Goal: Transaction & Acquisition: Purchase product/service

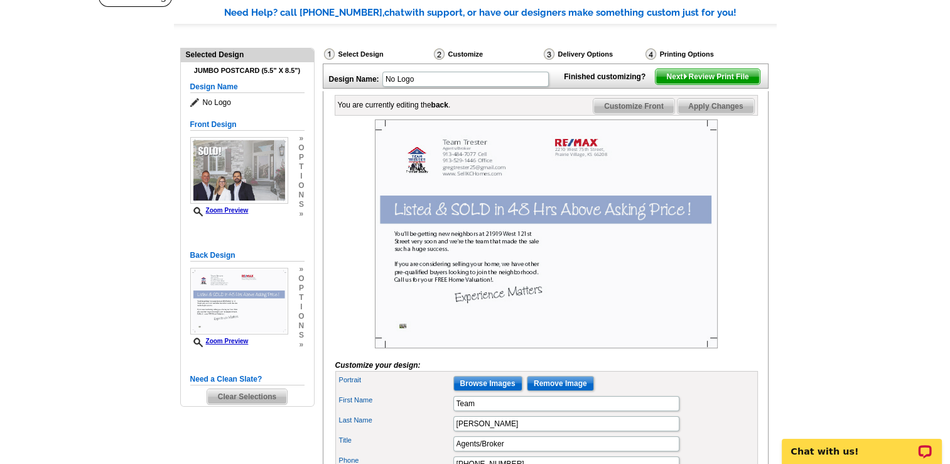
scroll to position [106, 0]
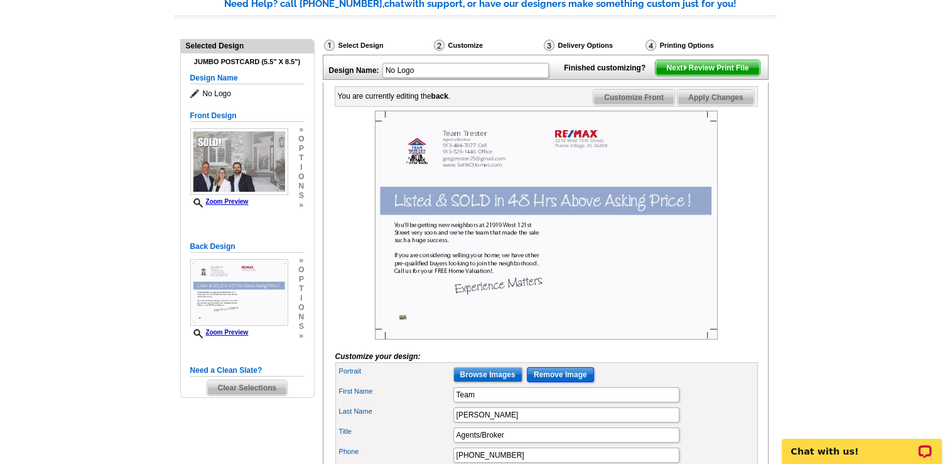
click at [552, 382] on input "Remove Image" at bounding box center [560, 374] width 67 height 15
click at [535, 382] on input "Remove Image" at bounding box center [560, 374] width 67 height 15
click at [503, 382] on input "Browse Images" at bounding box center [488, 374] width 69 height 15
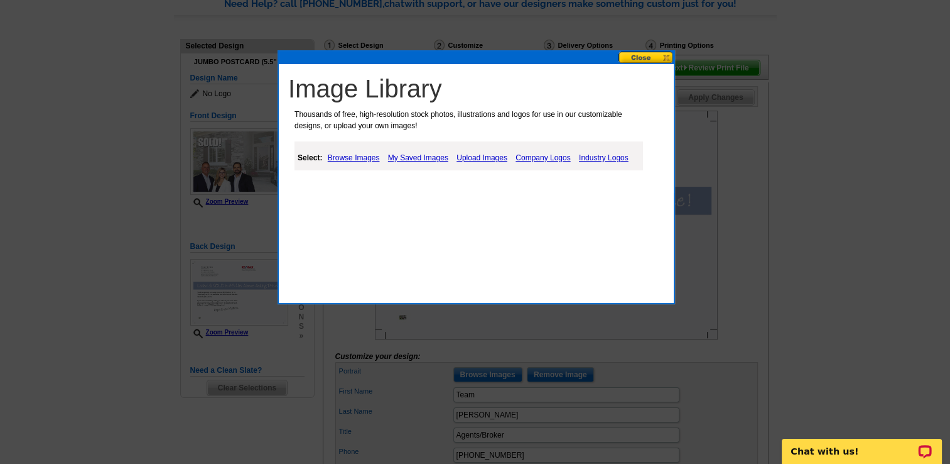
click at [467, 157] on link "Upload Images" at bounding box center [482, 157] width 57 height 15
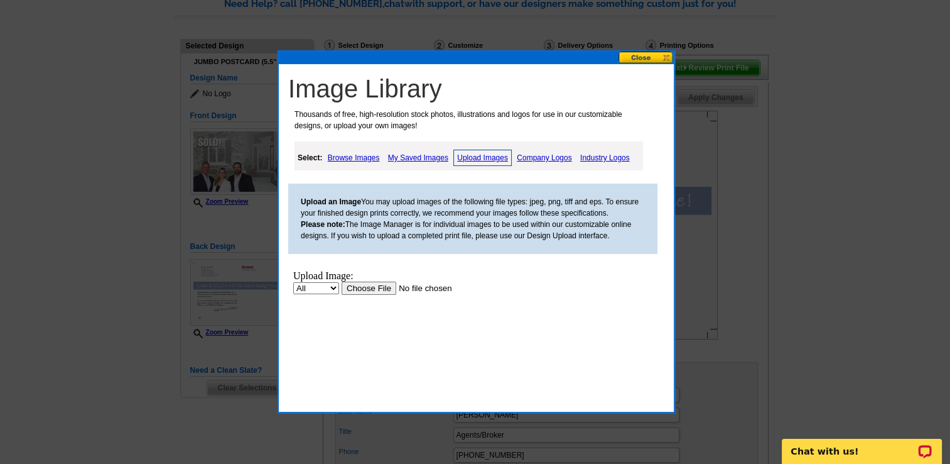
scroll to position [0, 0]
click at [368, 288] on input "file" at bounding box center [421, 287] width 159 height 13
click at [369, 286] on input "file" at bounding box center [421, 287] width 159 height 13
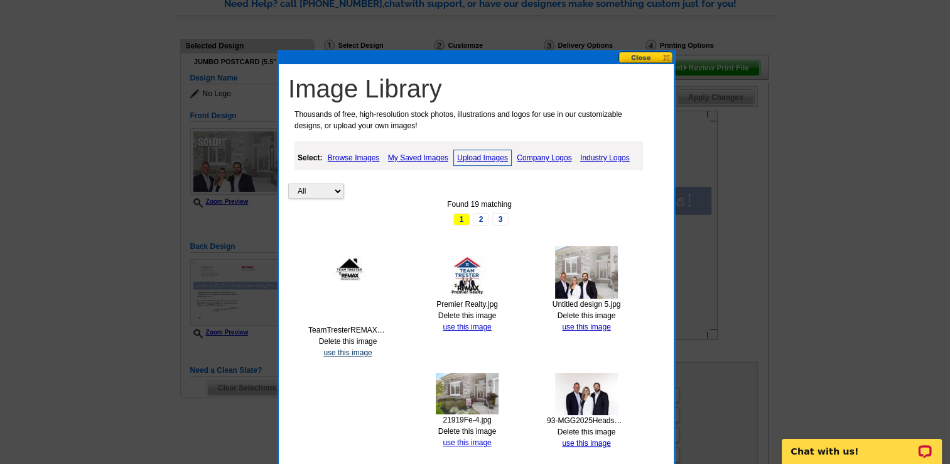
click at [354, 350] on link "use this image" at bounding box center [348, 352] width 48 height 9
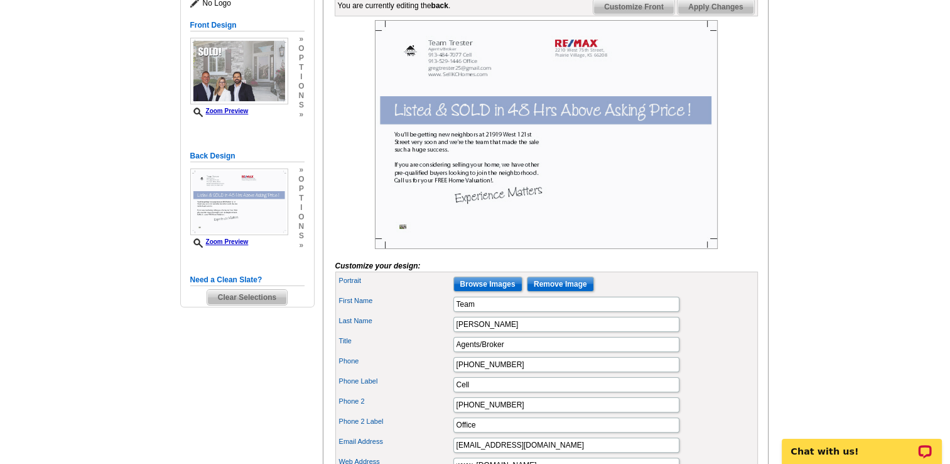
scroll to position [229, 0]
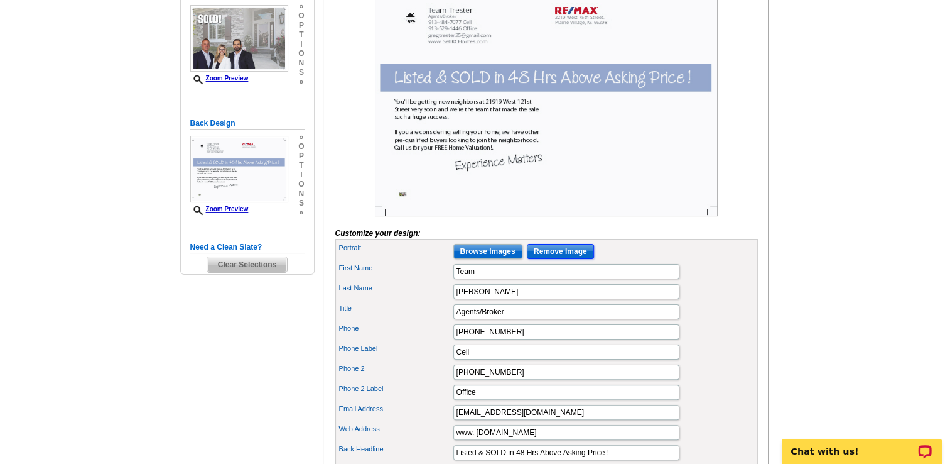
click at [545, 259] on input "Remove Image" at bounding box center [560, 251] width 67 height 15
click at [469, 259] on input "Browse Images" at bounding box center [488, 251] width 69 height 15
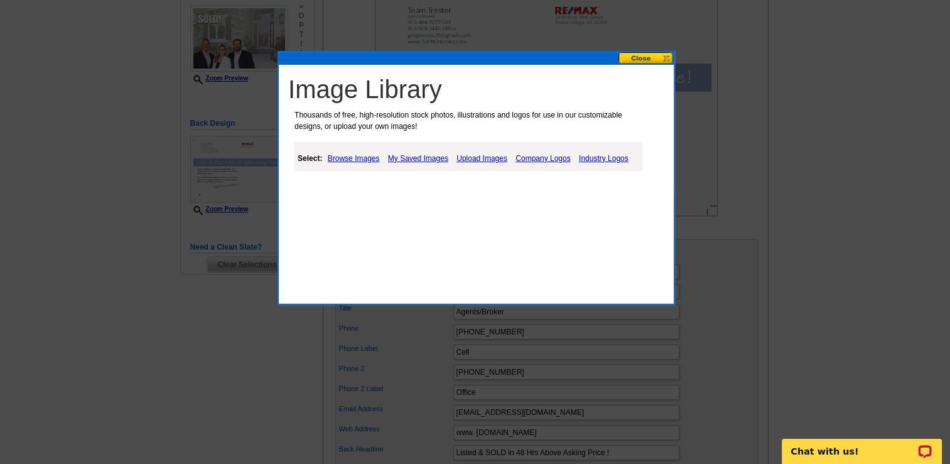
click at [479, 156] on link "Upload Images" at bounding box center [482, 158] width 57 height 15
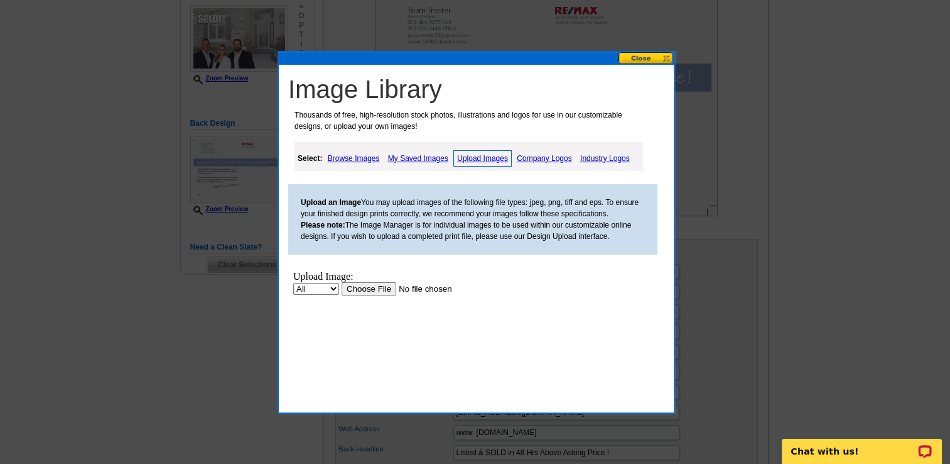
scroll to position [0, 0]
click at [366, 288] on input "file" at bounding box center [421, 287] width 159 height 13
click at [361, 287] on input "file" at bounding box center [421, 287] width 159 height 13
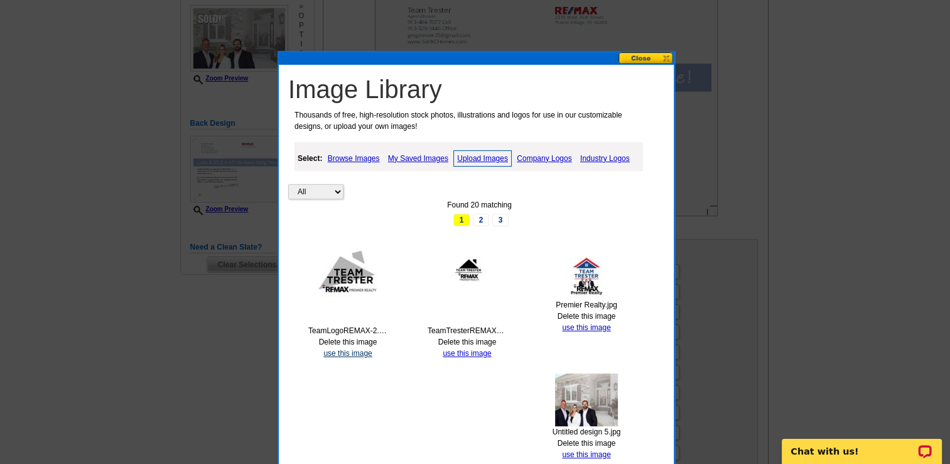
click at [334, 353] on link "use this image" at bounding box center [348, 353] width 48 height 9
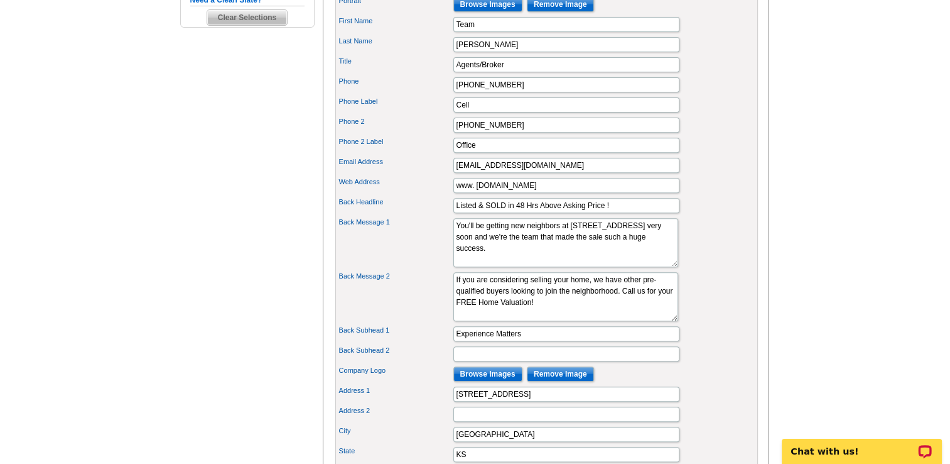
scroll to position [486, 0]
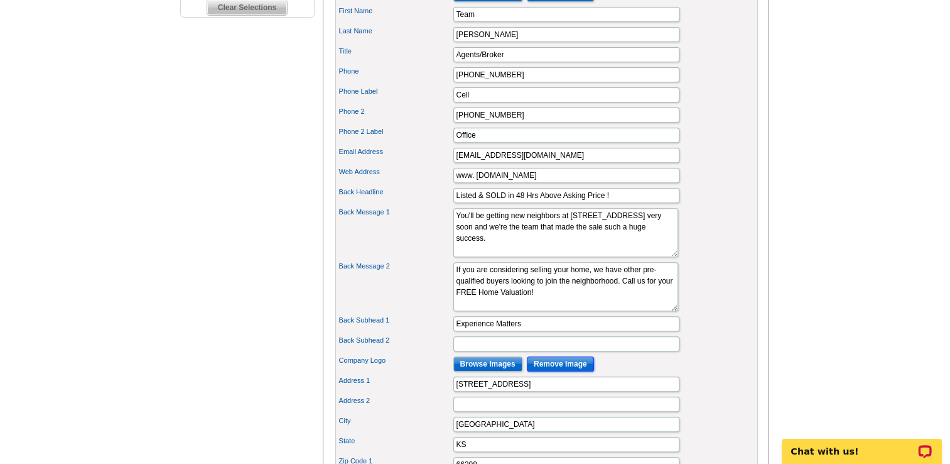
click at [568, 371] on input "Remove Image" at bounding box center [560, 363] width 67 height 15
click at [483, 351] on input "Back Subhead 2" at bounding box center [567, 343] width 226 height 15
click at [492, 371] on input "Browse Images" at bounding box center [488, 363] width 69 height 15
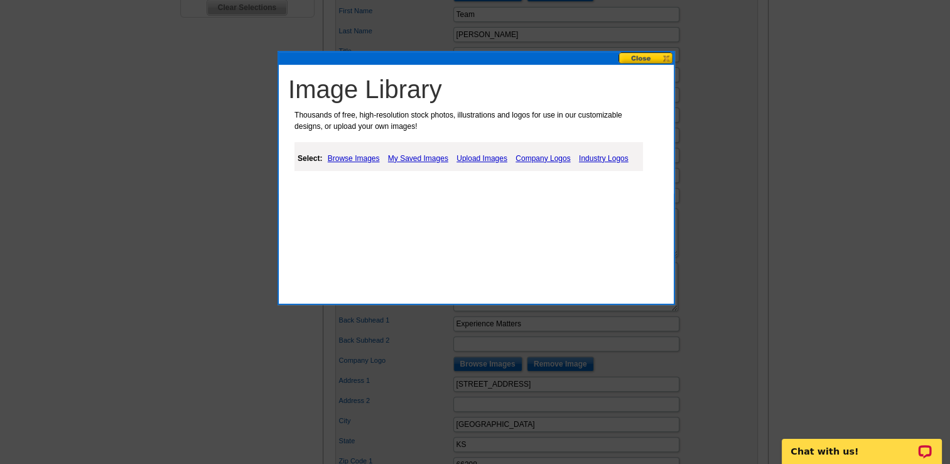
click at [490, 157] on link "Upload Images" at bounding box center [482, 158] width 57 height 15
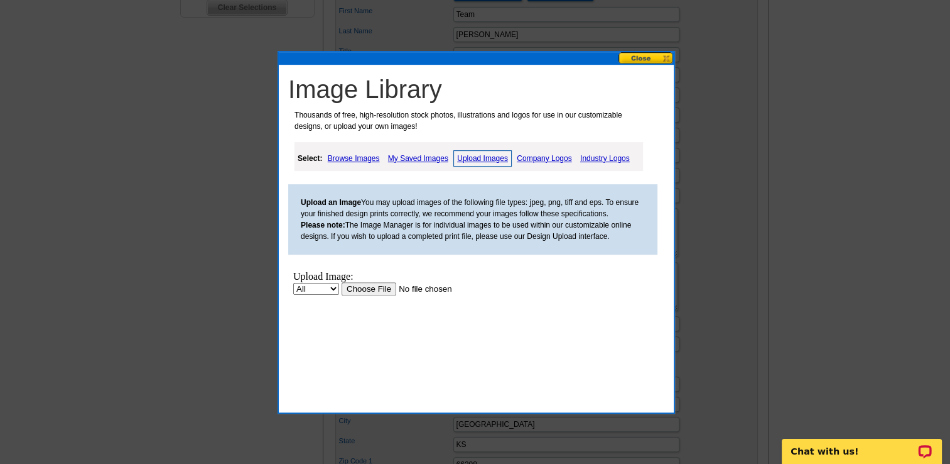
scroll to position [0, 0]
click at [371, 288] on input "file" at bounding box center [421, 287] width 159 height 13
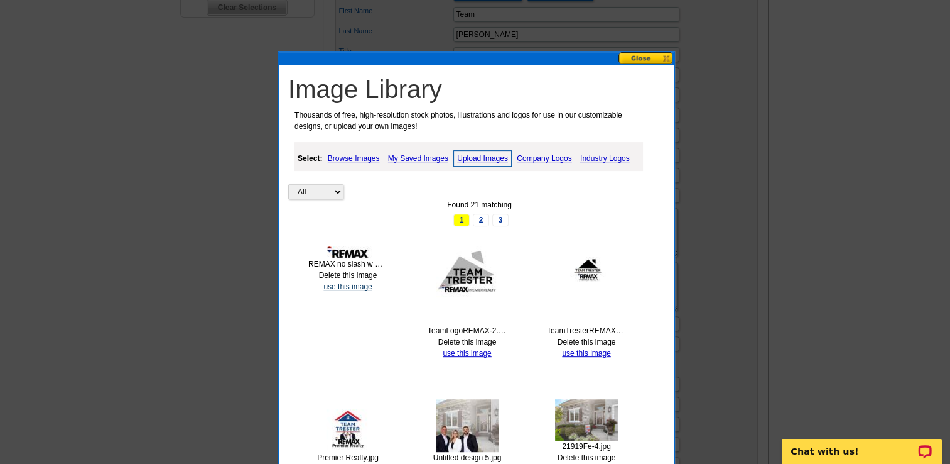
click at [354, 285] on link "use this image" at bounding box center [348, 286] width 48 height 9
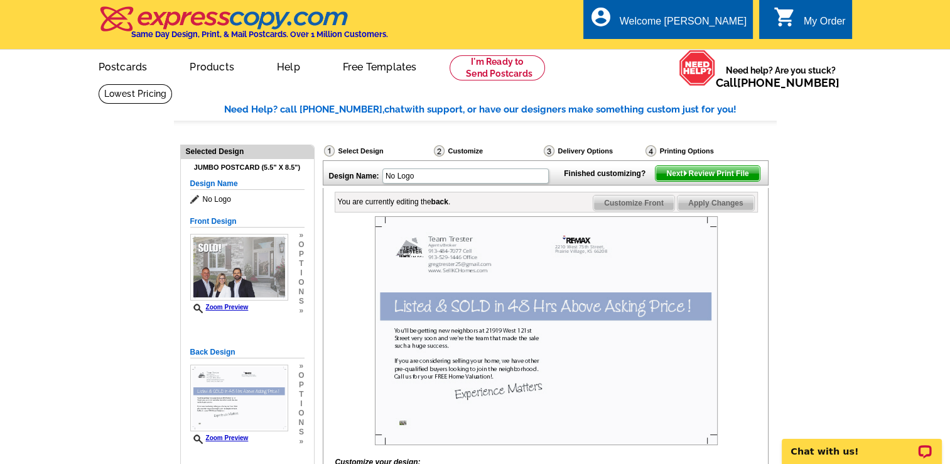
click at [725, 181] on span "Next Review Print File" at bounding box center [708, 173] width 104 height 15
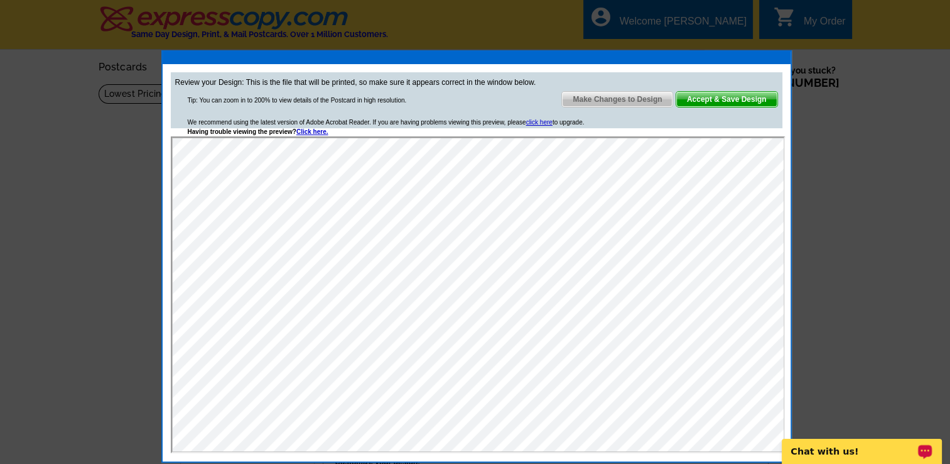
click at [612, 96] on span "Make Changes to Design" at bounding box center [617, 99] width 111 height 15
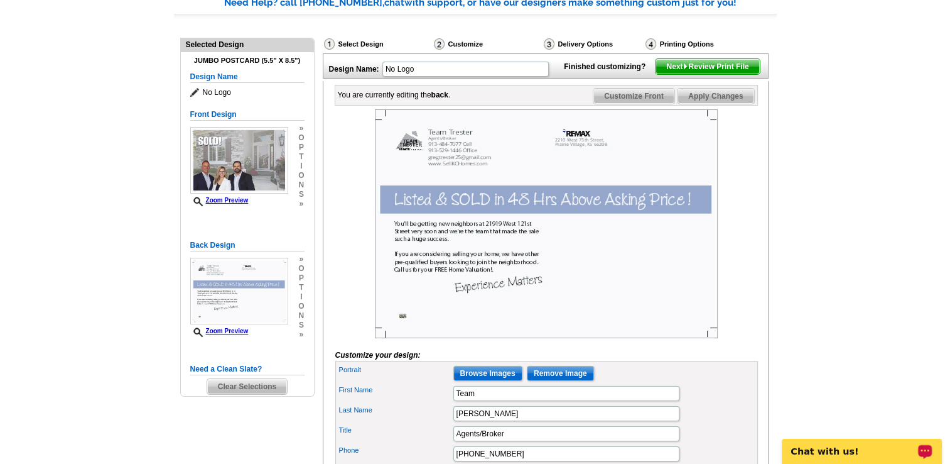
scroll to position [111, 0]
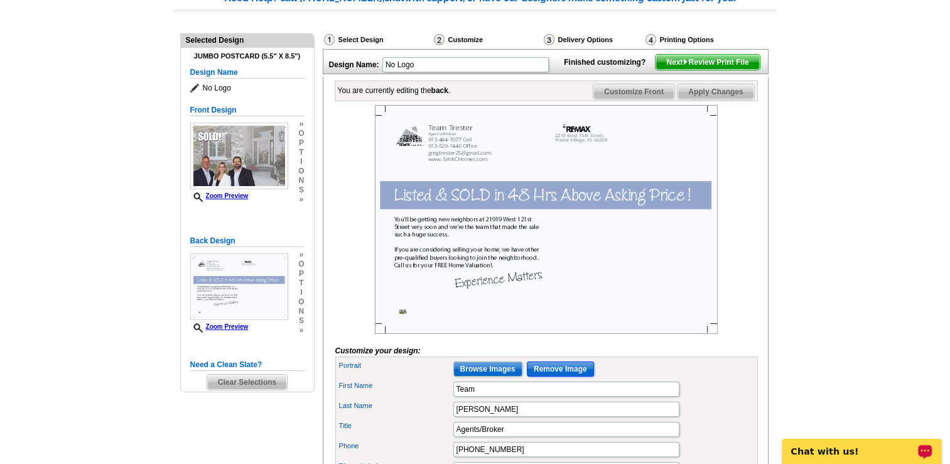
click at [563, 376] on input "Remove Image" at bounding box center [560, 368] width 67 height 15
click at [472, 376] on input "Browse Images" at bounding box center [488, 368] width 69 height 15
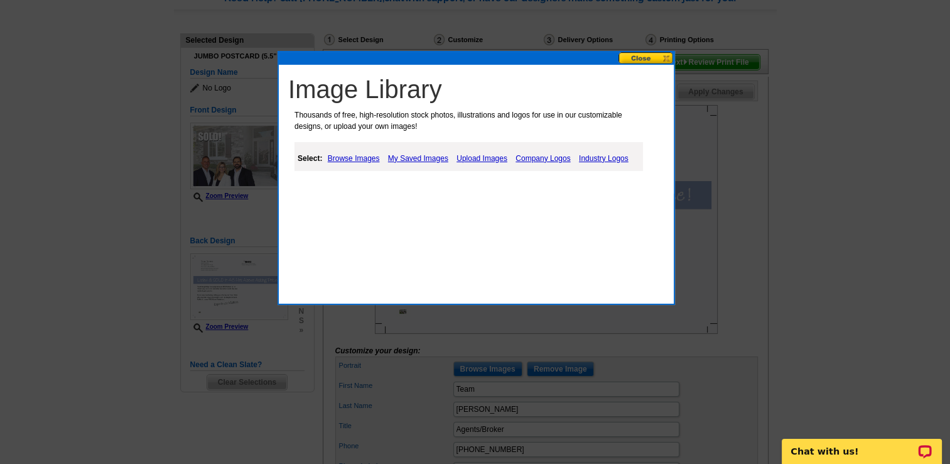
click at [492, 157] on link "Upload Images" at bounding box center [482, 158] width 57 height 15
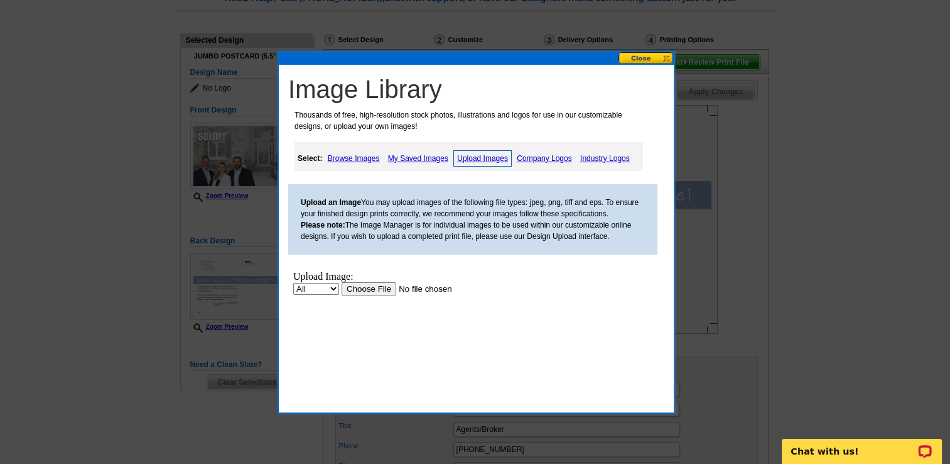
scroll to position [0, 0]
click at [378, 288] on input "file" at bounding box center [421, 287] width 159 height 13
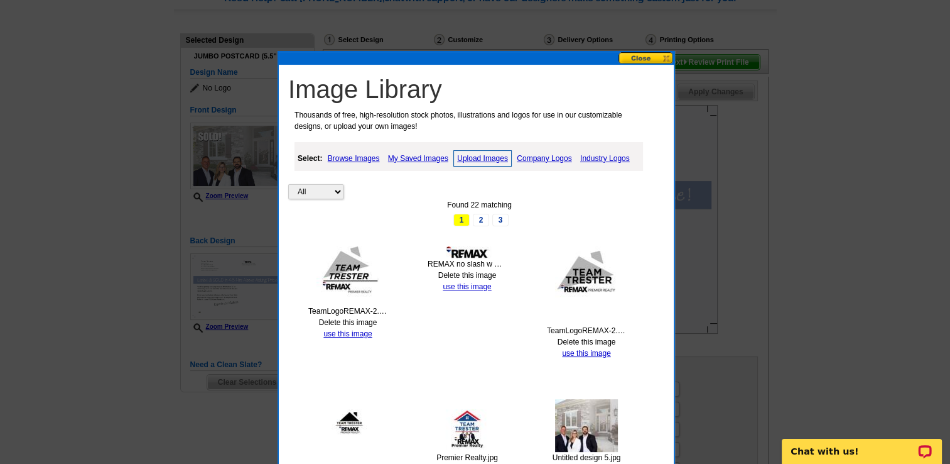
drag, startPoint x: 597, startPoint y: 339, endPoint x: 533, endPoint y: 55, distance: 291.1
click at [597, 339] on link "Delete this image" at bounding box center [587, 341] width 58 height 9
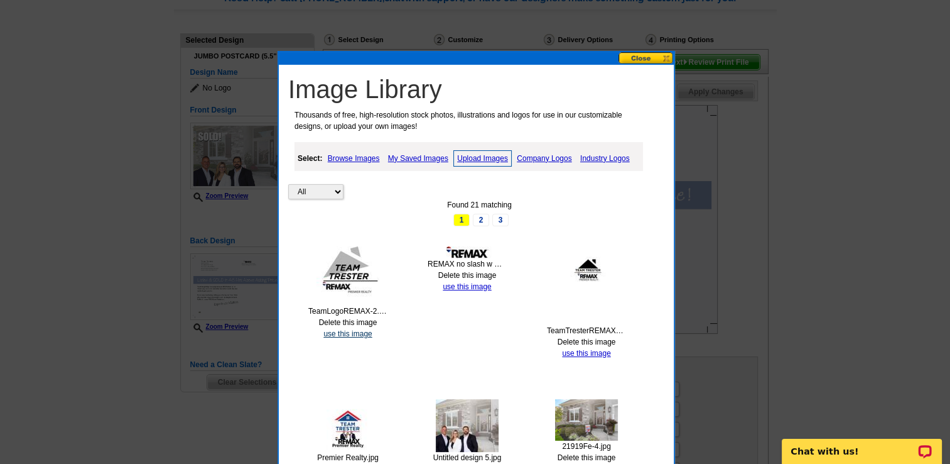
click at [357, 330] on link "use this image" at bounding box center [348, 333] width 48 height 9
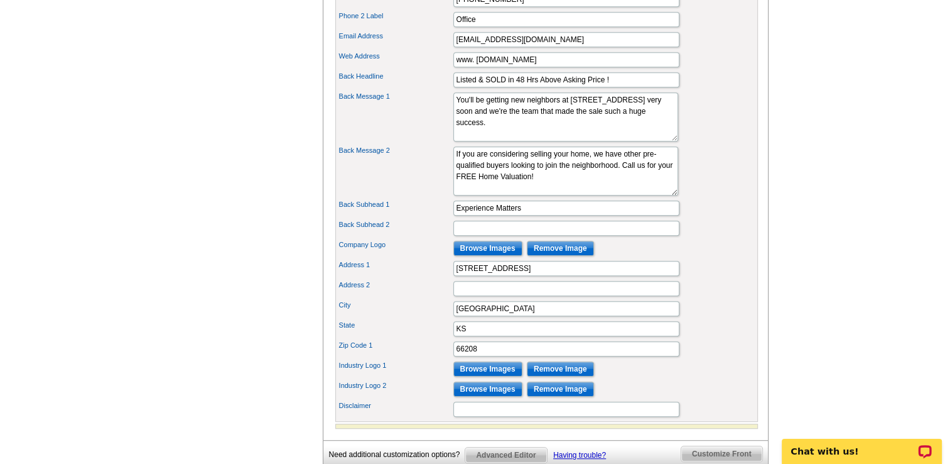
scroll to position [616, 0]
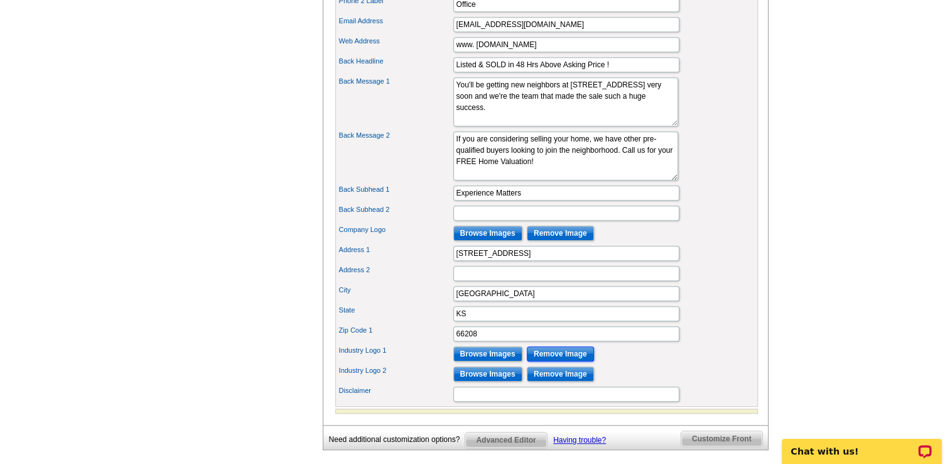
click at [550, 361] on input "Remove Image" at bounding box center [560, 353] width 67 height 15
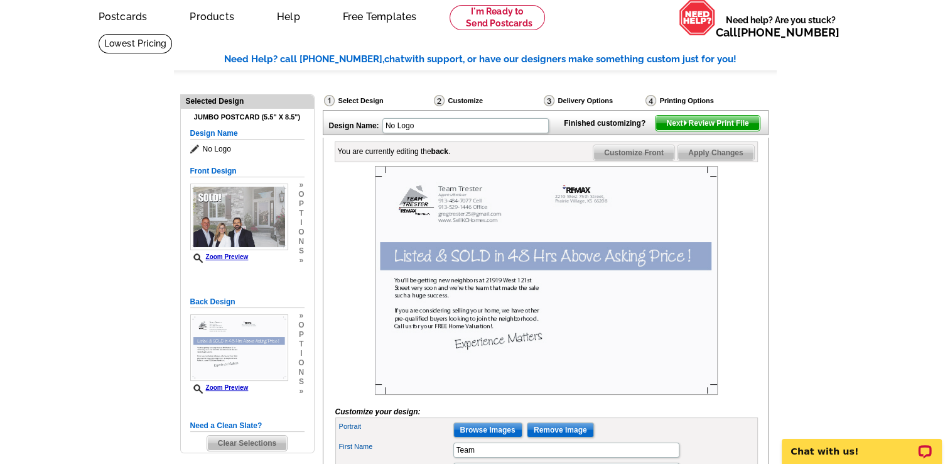
scroll to position [0, 0]
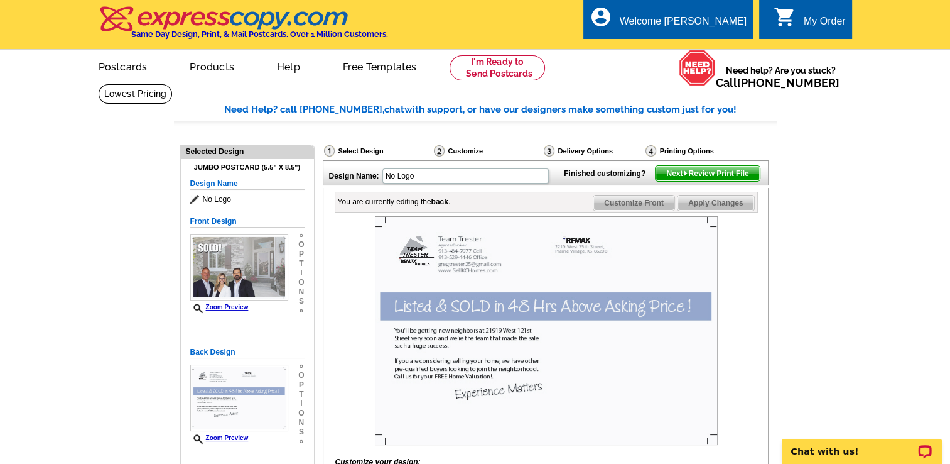
click at [616, 210] on span "Customize Front" at bounding box center [634, 202] width 81 height 15
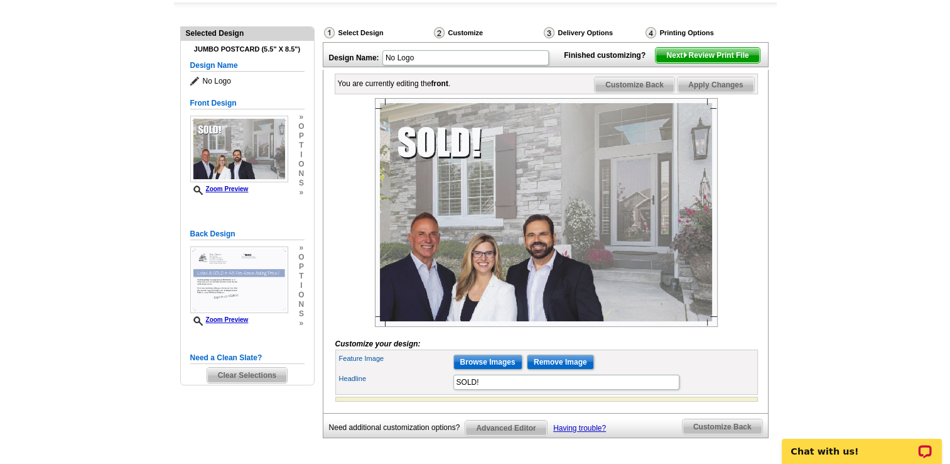
scroll to position [106, 0]
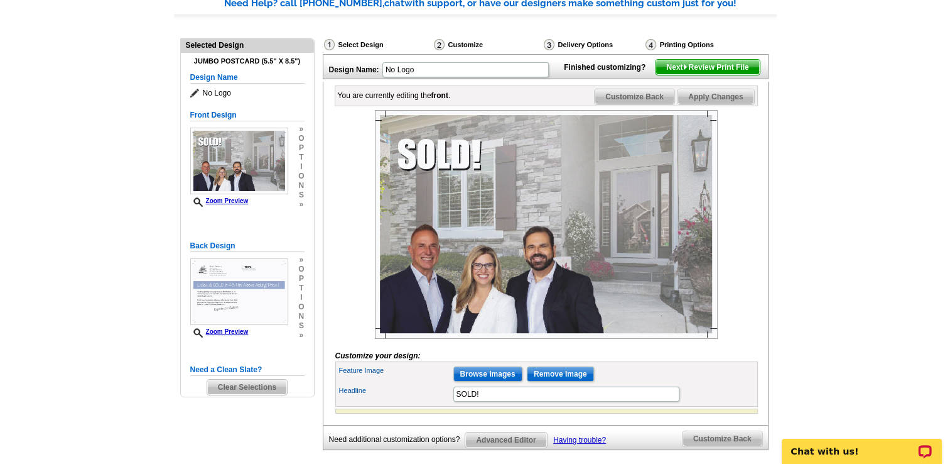
click at [680, 75] on span "Next Review Print File" at bounding box center [708, 67] width 104 height 15
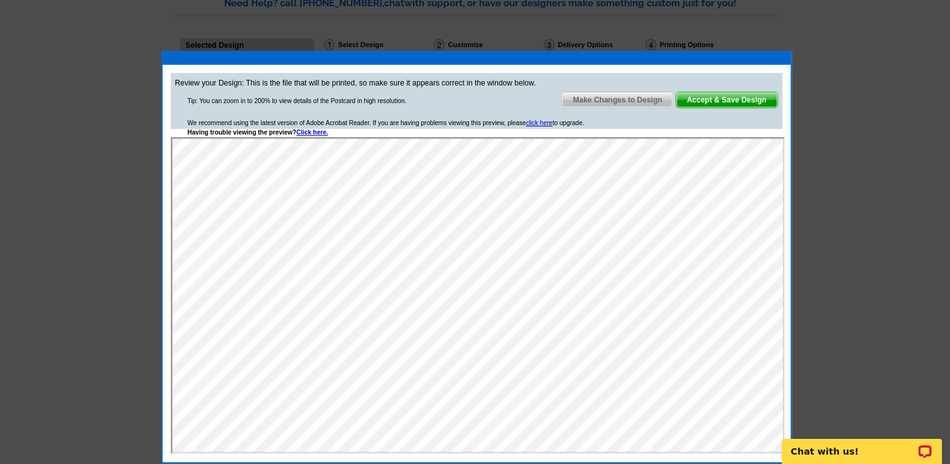
scroll to position [0, 0]
click at [731, 97] on span "Accept & Save Design" at bounding box center [727, 99] width 101 height 15
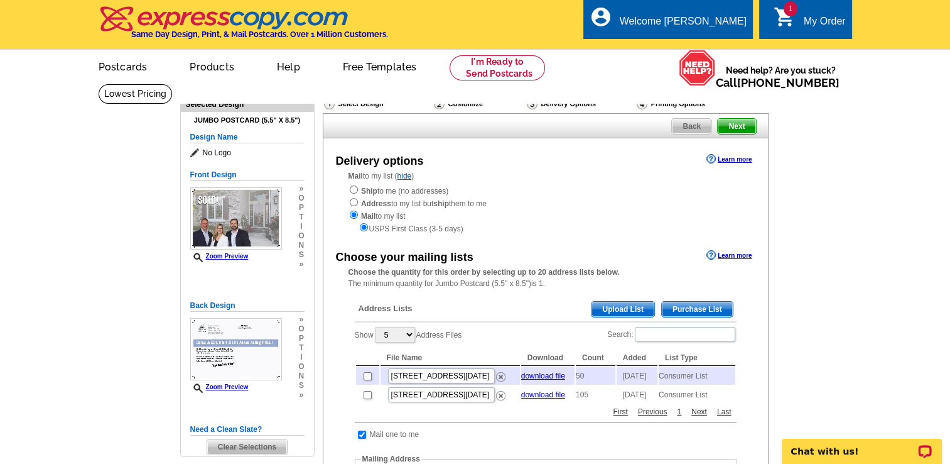
click at [606, 307] on span "Upload List" at bounding box center [623, 309] width 62 height 15
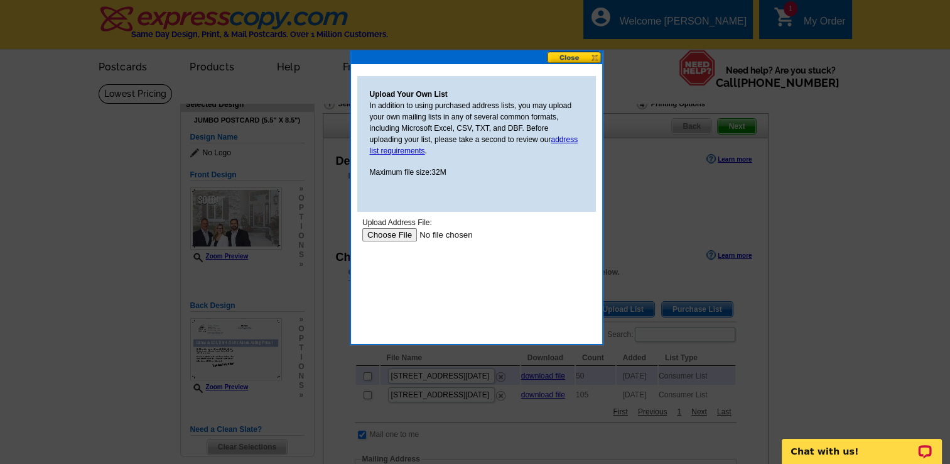
click at [390, 231] on input "file" at bounding box center [441, 234] width 159 height 13
click at [565, 55] on button at bounding box center [574, 58] width 55 height 12
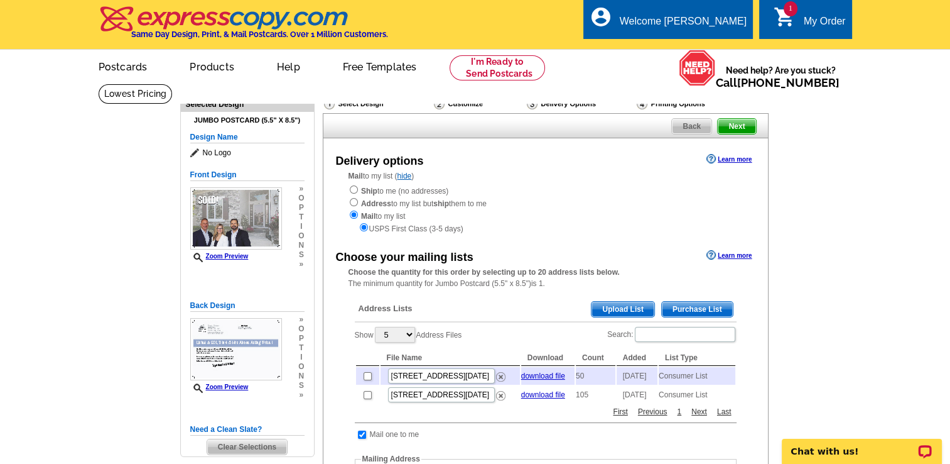
click at [691, 307] on span "Purchase List" at bounding box center [697, 309] width 71 height 15
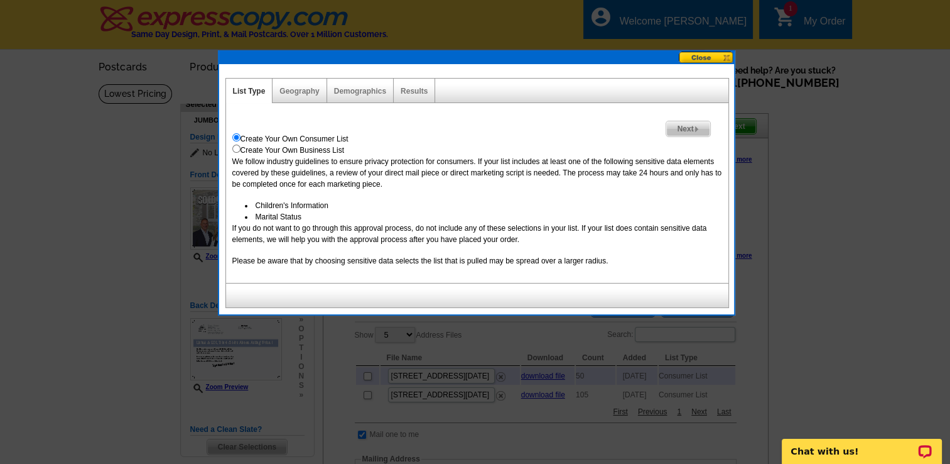
click at [687, 128] on span "Next" at bounding box center [687, 128] width 43 height 15
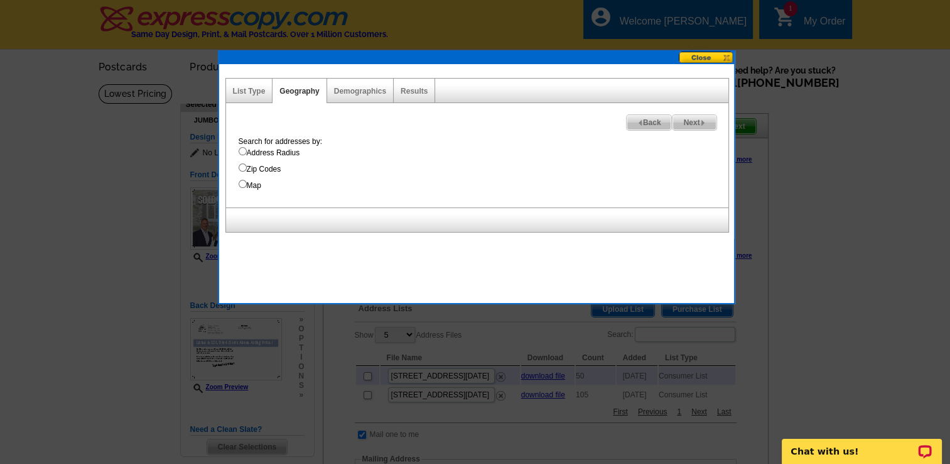
click at [242, 150] on input "Address Radius" at bounding box center [243, 151] width 8 height 8
radio input "true"
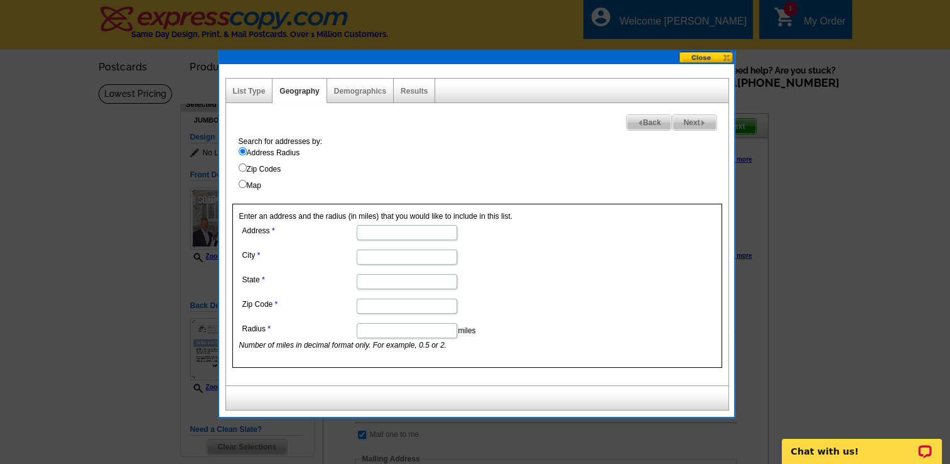
click at [369, 233] on input "Address" at bounding box center [407, 232] width 101 height 15
type input "21919 w 121ST STREET"
drag, startPoint x: 365, startPoint y: 257, endPoint x: 359, endPoint y: 258, distance: 6.3
click at [365, 257] on input "City" at bounding box center [407, 256] width 101 height 15
type input "OLATHE"
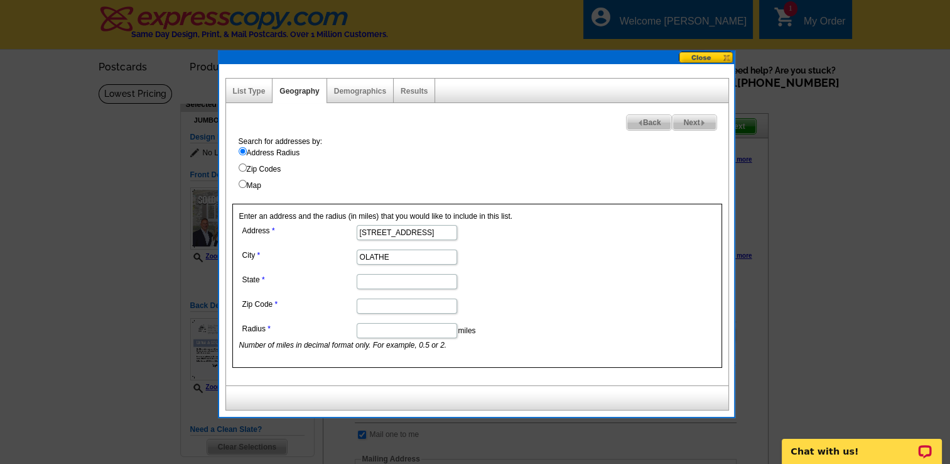
click at [381, 281] on input "State" at bounding box center [407, 281] width 101 height 15
type input "KS"
click at [385, 305] on input "66208" at bounding box center [407, 305] width 101 height 15
click at [389, 301] on input "66208" at bounding box center [407, 305] width 101 height 15
type input "66061"
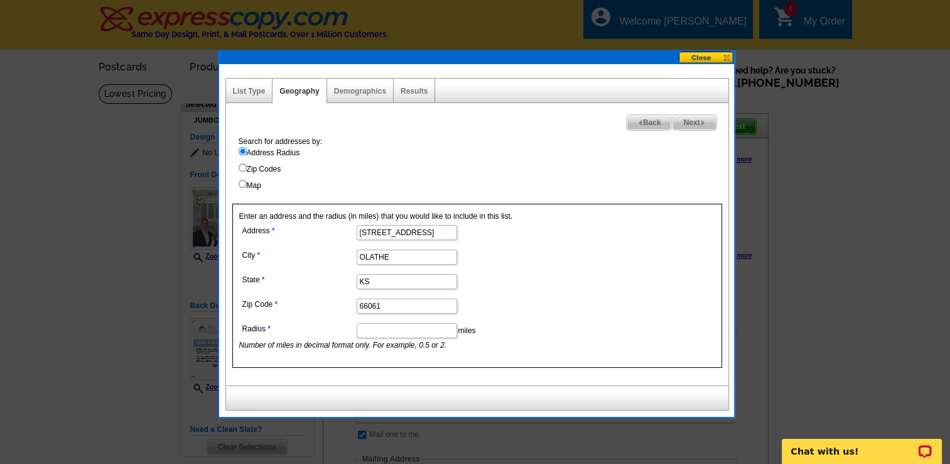
click at [389, 331] on input "Radius" at bounding box center [407, 330] width 101 height 15
type input ".15"
click at [692, 119] on span "Next" at bounding box center [694, 122] width 43 height 15
select select
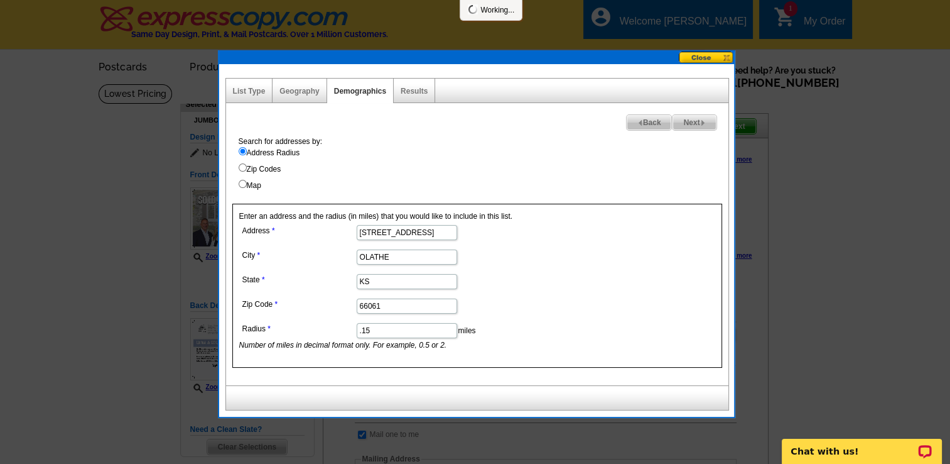
select select
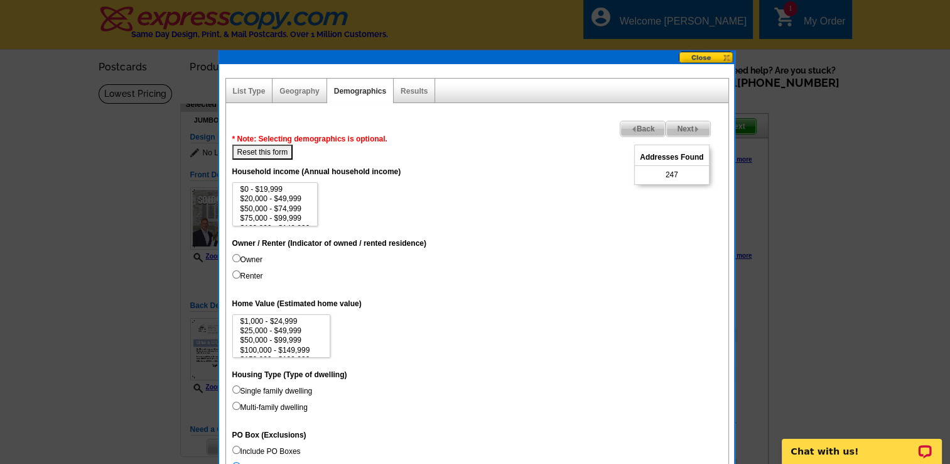
click at [636, 125] on span "Back" at bounding box center [643, 128] width 45 height 15
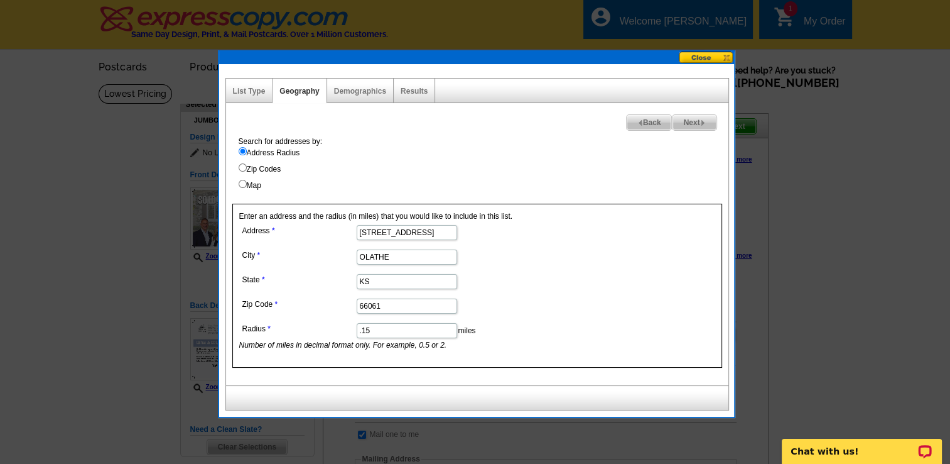
click at [695, 119] on span "Next" at bounding box center [694, 122] width 43 height 15
select select
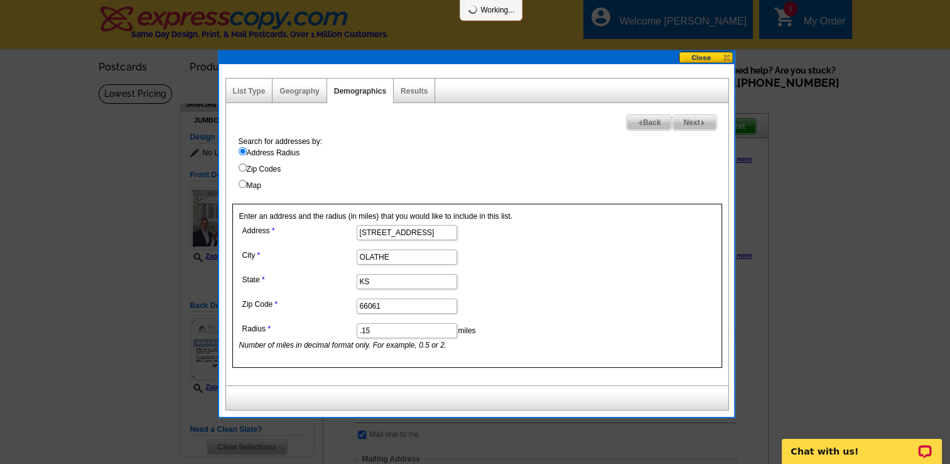
select select
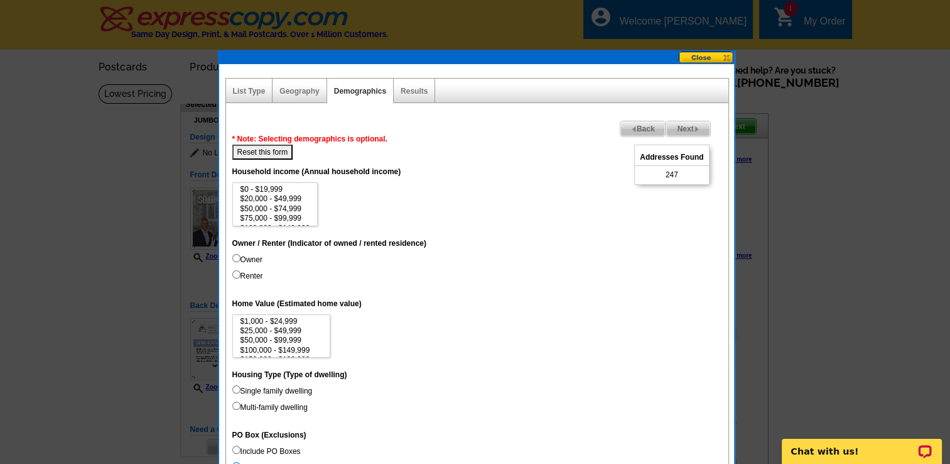
click at [643, 126] on span "Back" at bounding box center [643, 128] width 45 height 15
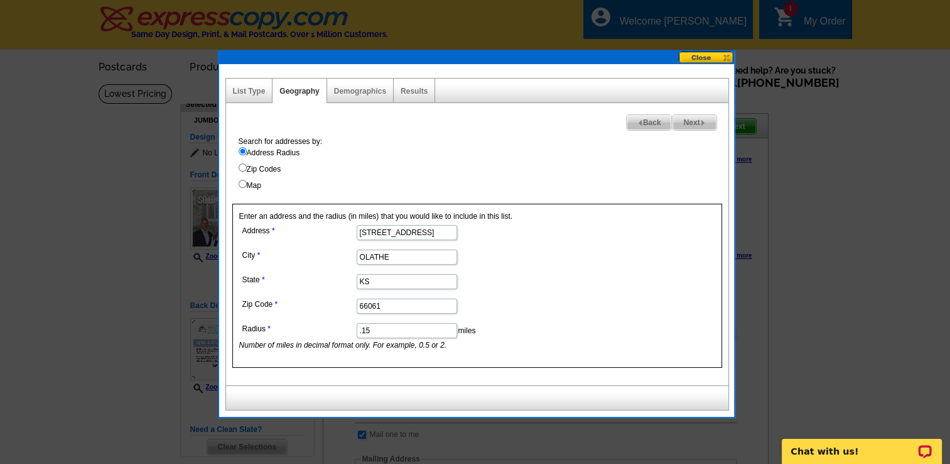
click at [377, 331] on input ".15" at bounding box center [407, 330] width 101 height 15
type input ".115"
click at [683, 119] on span "Next" at bounding box center [694, 122] width 43 height 15
select select
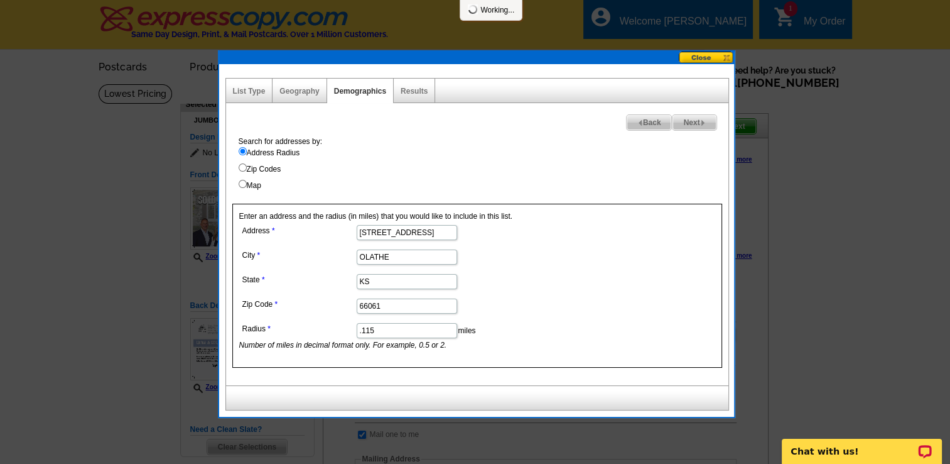
select select
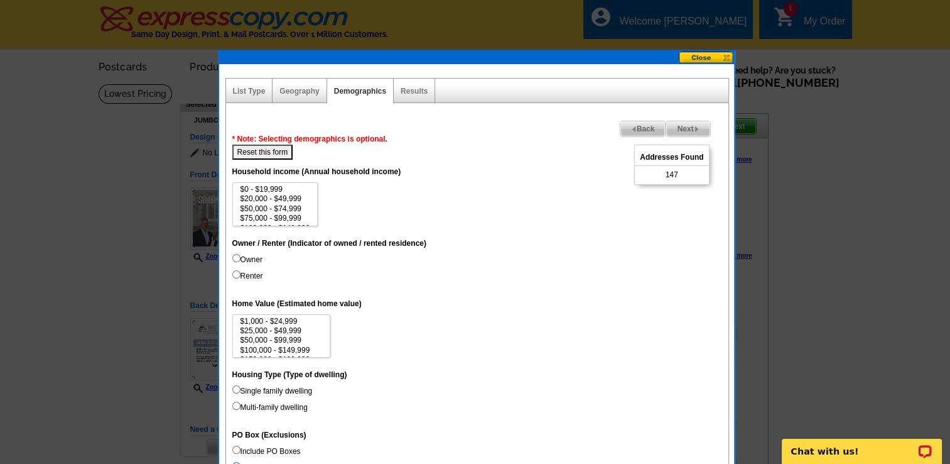
click at [638, 125] on span "Back" at bounding box center [643, 128] width 45 height 15
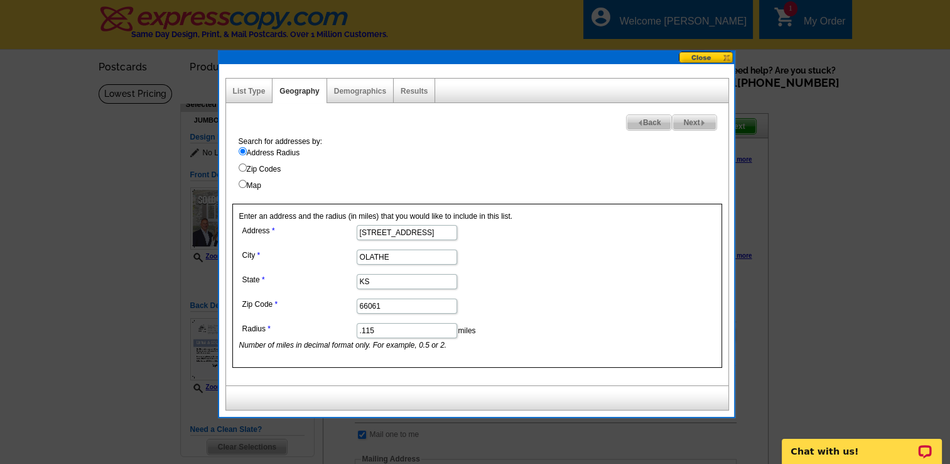
drag, startPoint x: 378, startPoint y: 329, endPoint x: 352, endPoint y: 325, distance: 26.0
click at [352, 325] on dl "Address 21919 w 121ST STREET City OLATHE State KS Zip Code 66061 Radius .115 mi…" at bounding box center [406, 286] width 334 height 129
type input ".95"
click at [691, 123] on span "Next" at bounding box center [694, 122] width 43 height 15
select select
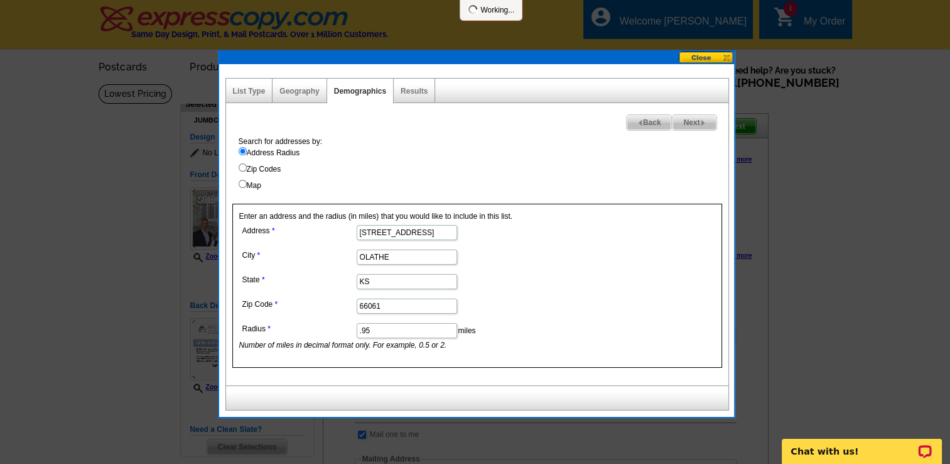
select select
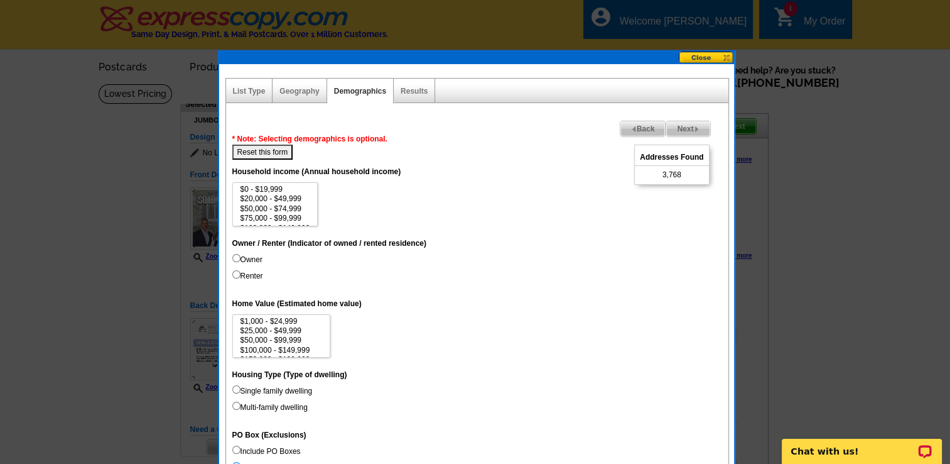
click at [645, 126] on span "Back" at bounding box center [643, 128] width 45 height 15
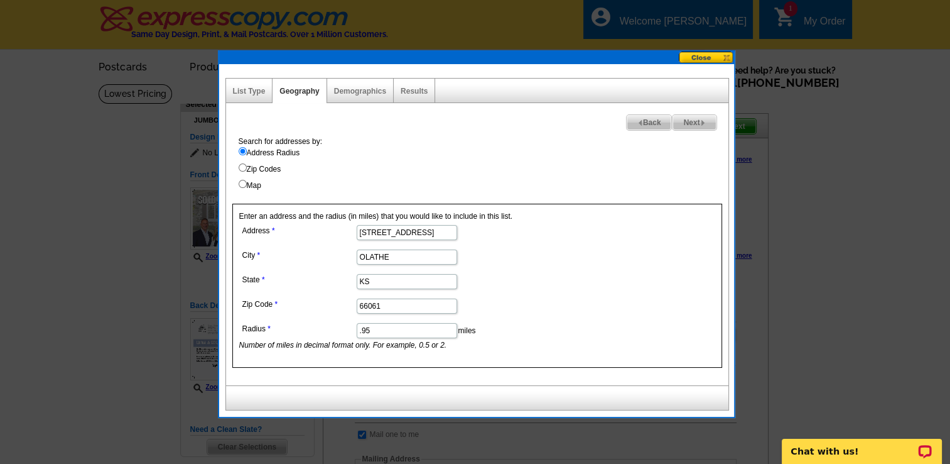
drag, startPoint x: 374, startPoint y: 330, endPoint x: 348, endPoint y: 329, distance: 26.4
click at [348, 329] on dl "Address 21919 w 121ST STREET City OLATHE State KS Zip Code 66061 Radius .95 mil…" at bounding box center [406, 286] width 334 height 129
type input ".25"
click at [682, 122] on span "Next" at bounding box center [694, 122] width 43 height 15
select select
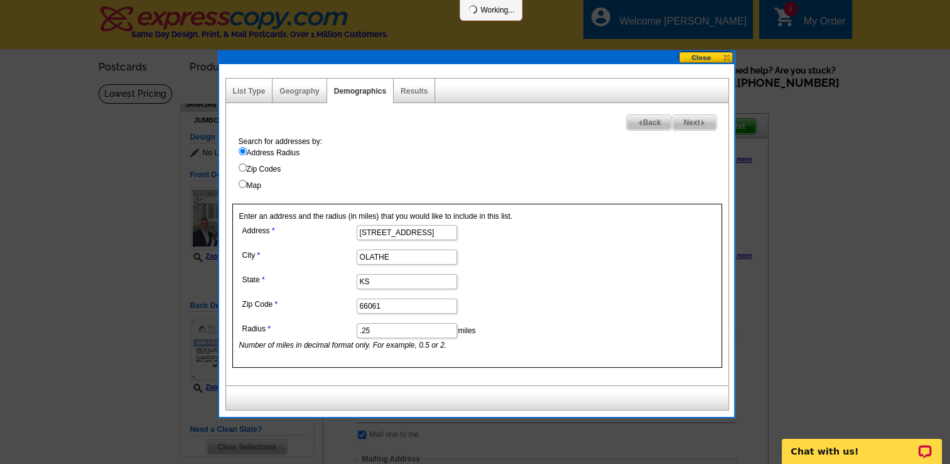
select select
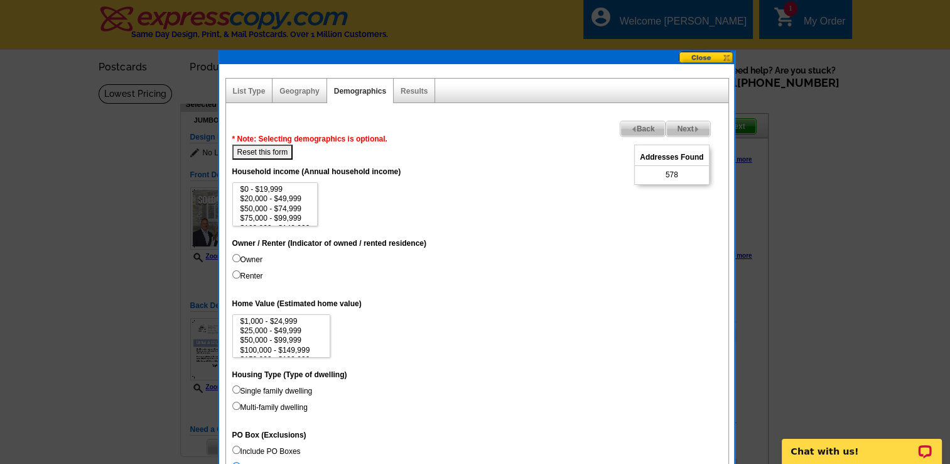
click at [642, 124] on span "Back" at bounding box center [643, 128] width 45 height 15
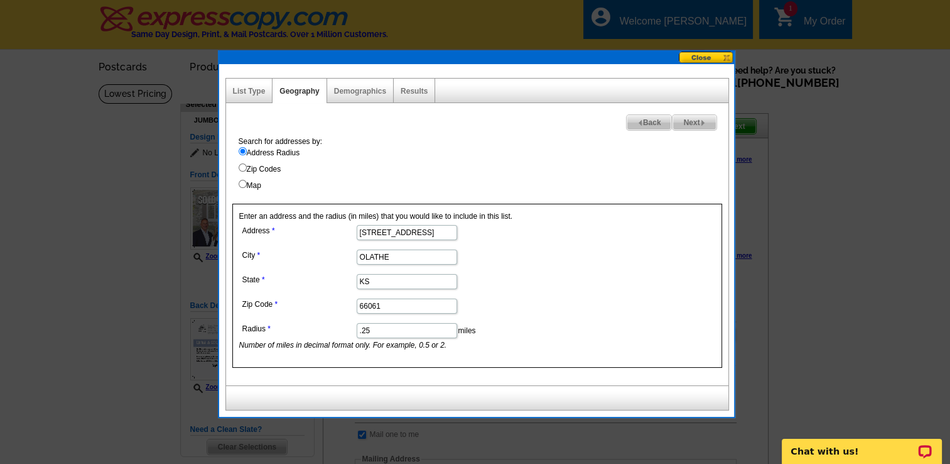
click at [361, 328] on input ".25" at bounding box center [407, 330] width 101 height 15
type input ".125"
click at [691, 119] on span "Next" at bounding box center [694, 122] width 43 height 15
select select
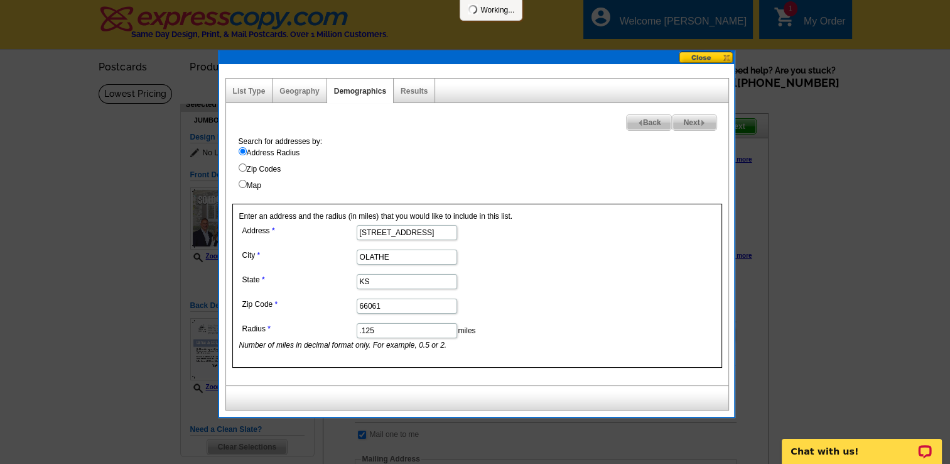
select select
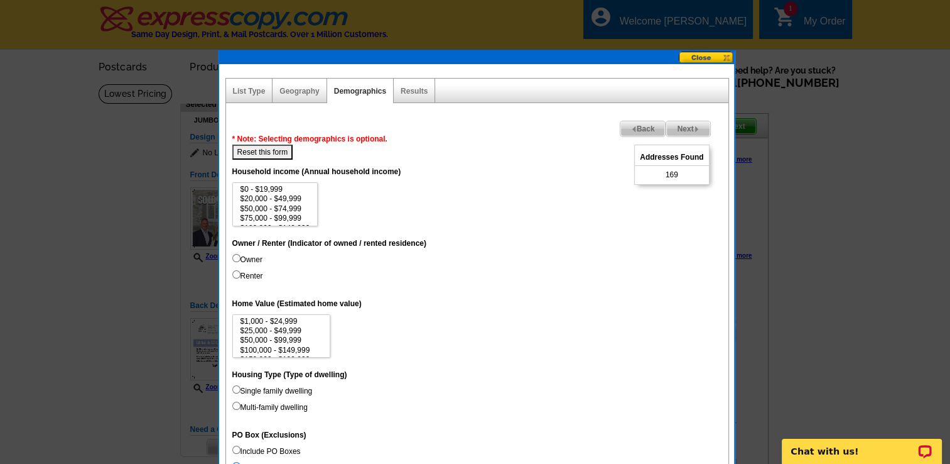
click at [633, 126] on img at bounding box center [634, 129] width 6 height 6
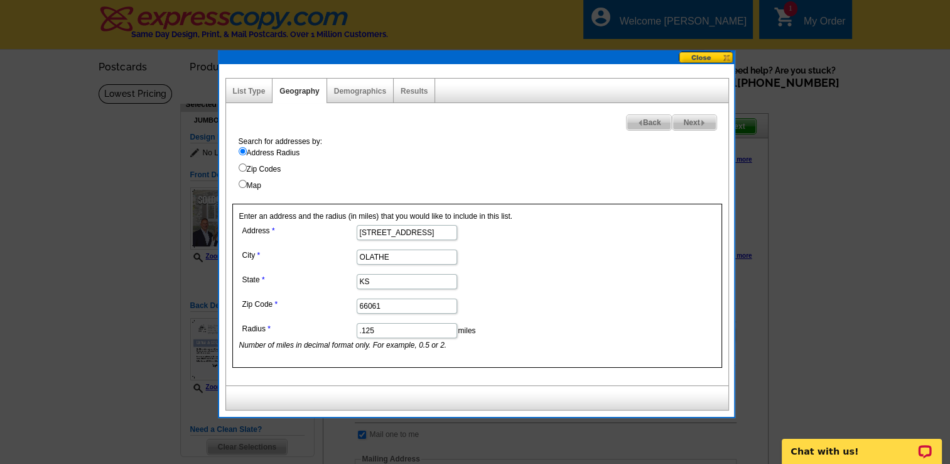
drag, startPoint x: 373, startPoint y: 330, endPoint x: 363, endPoint y: 332, distance: 9.6
click at [363, 332] on input ".125" at bounding box center [407, 330] width 101 height 15
type input ".100"
click at [689, 119] on span "Next" at bounding box center [694, 122] width 43 height 15
select select
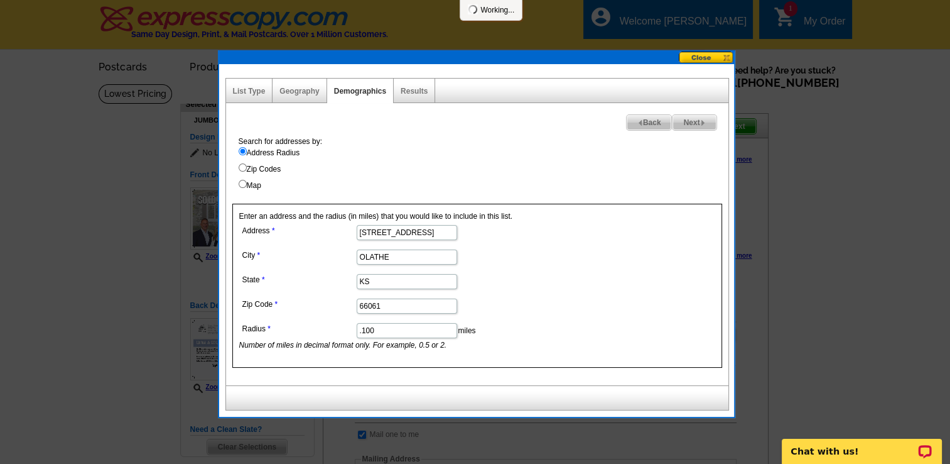
select select
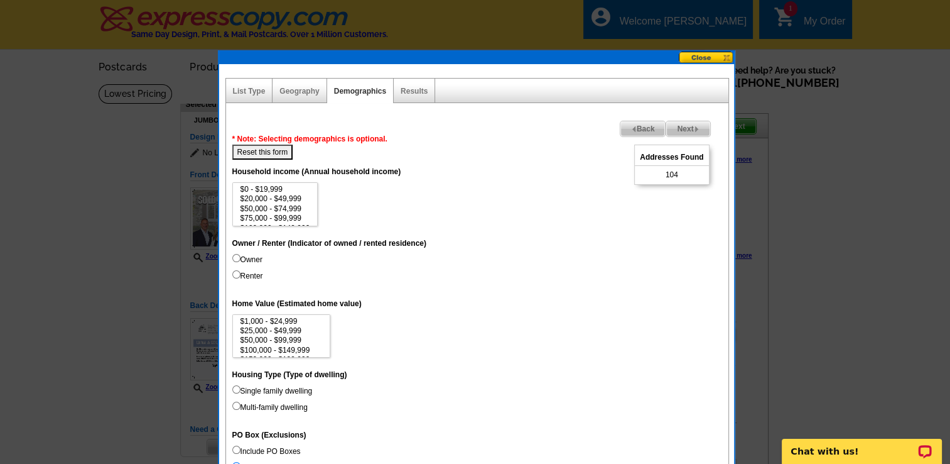
click at [646, 126] on span "Back" at bounding box center [643, 128] width 45 height 15
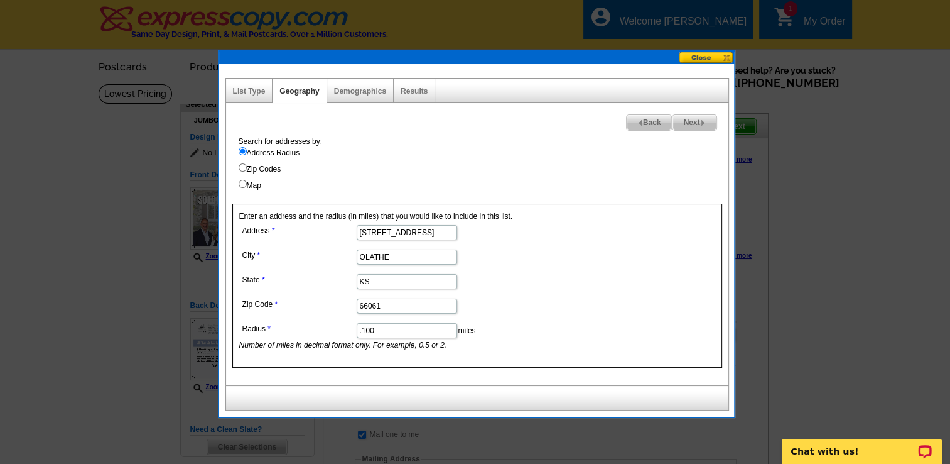
click at [379, 329] on input ".100" at bounding box center [407, 330] width 101 height 15
type input ".075"
click at [681, 118] on span "Next" at bounding box center [694, 122] width 43 height 15
select select
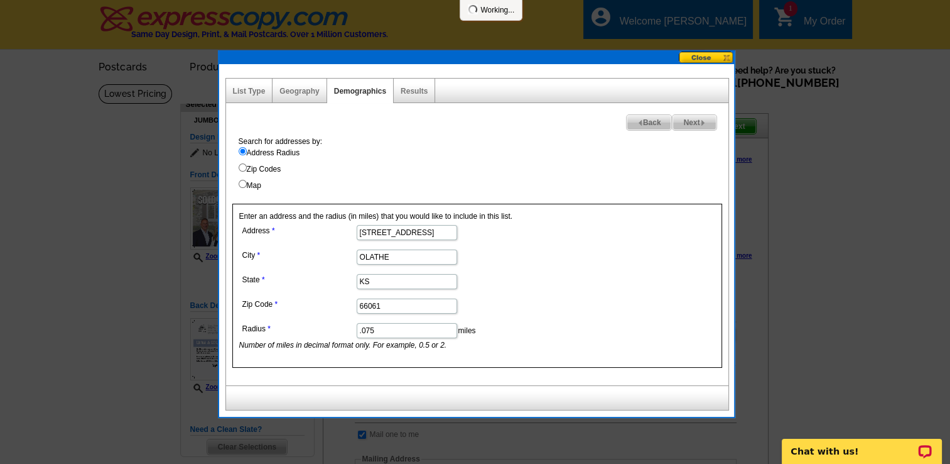
select select
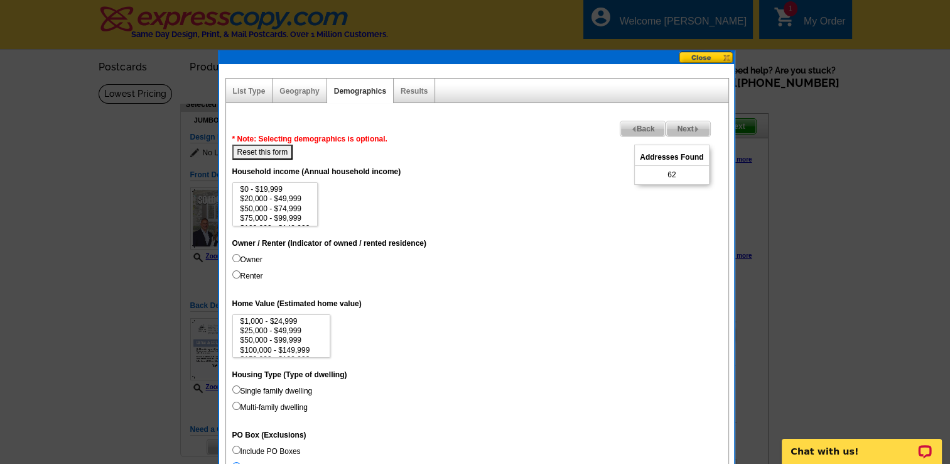
click at [649, 126] on span "Back" at bounding box center [643, 128] width 45 height 15
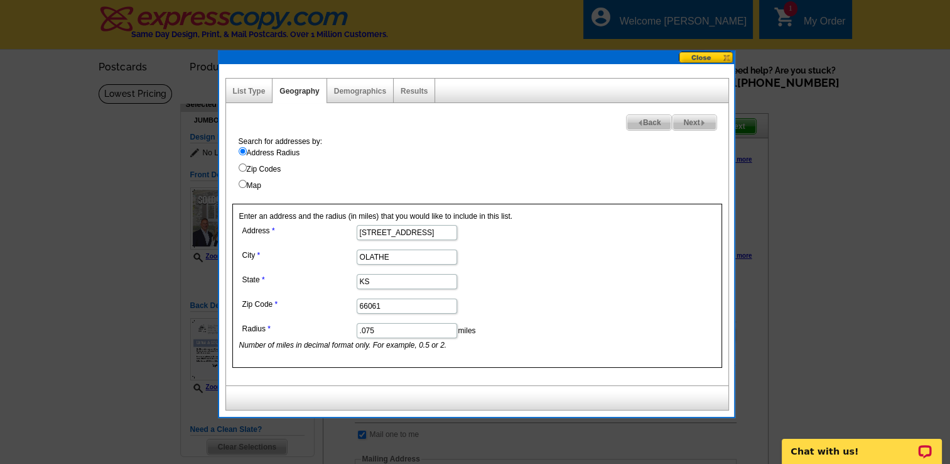
click at [382, 330] on input ".075" at bounding box center [407, 330] width 101 height 15
type input ".070"
click at [684, 119] on span "Next" at bounding box center [694, 122] width 43 height 15
select select
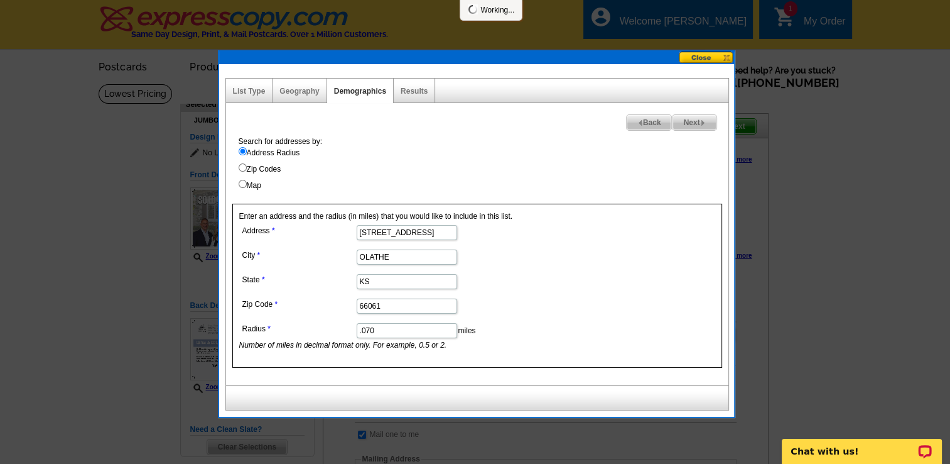
select select
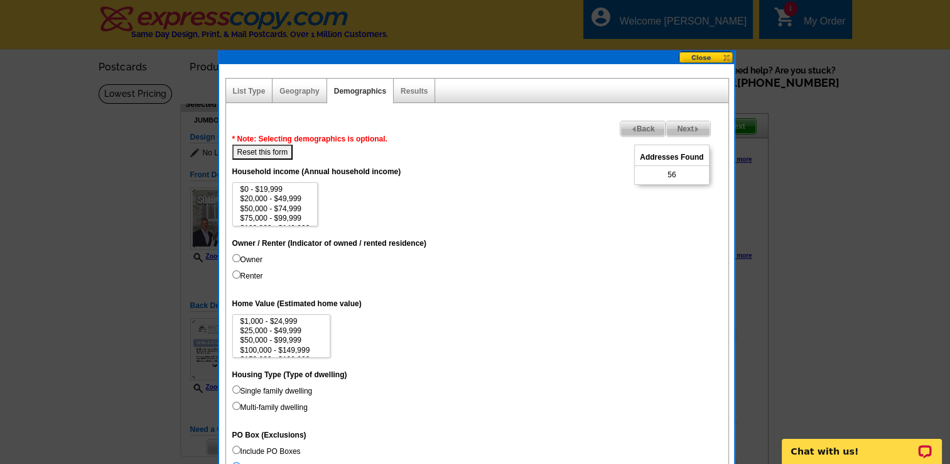
click at [683, 124] on span "Next" at bounding box center [687, 128] width 43 height 15
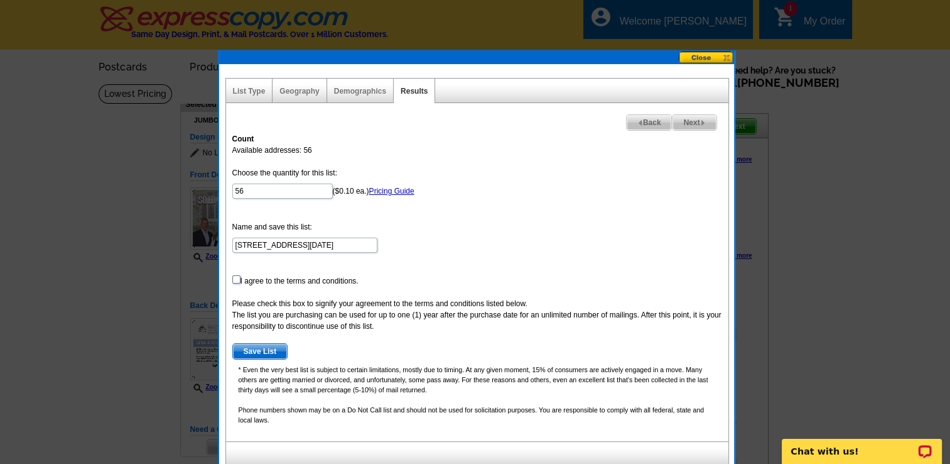
click at [234, 277] on input "checkbox" at bounding box center [236, 279] width 8 height 8
checkbox input "true"
click at [261, 348] on span "Save List" at bounding box center [260, 351] width 55 height 15
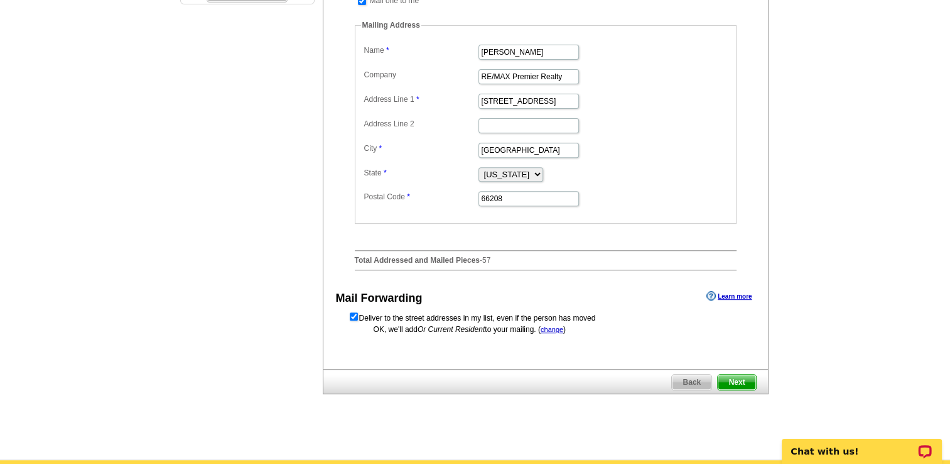
scroll to position [454, 0]
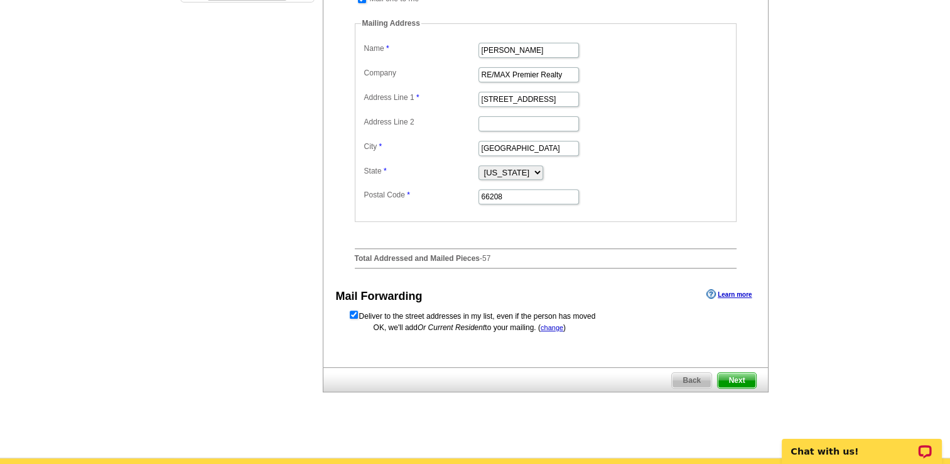
click at [732, 388] on span "Next" at bounding box center [737, 380] width 38 height 15
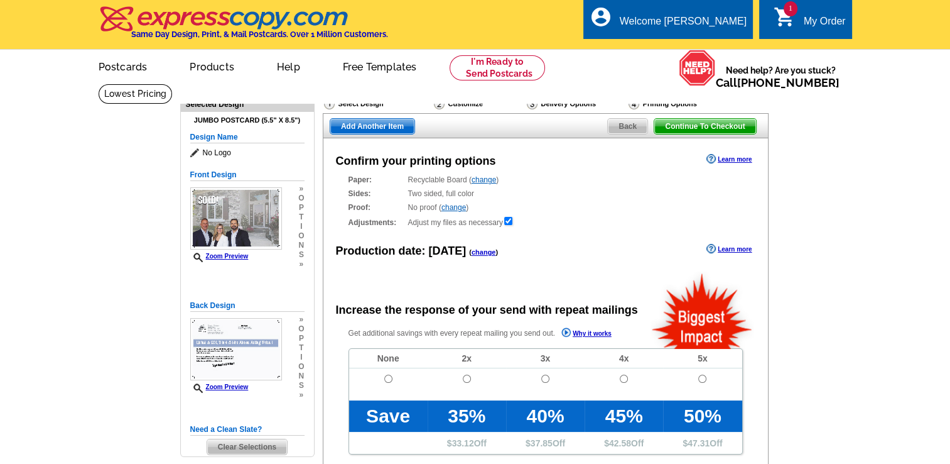
radio input "false"
click at [389, 378] on input "radio" at bounding box center [388, 378] width 8 height 8
radio input "true"
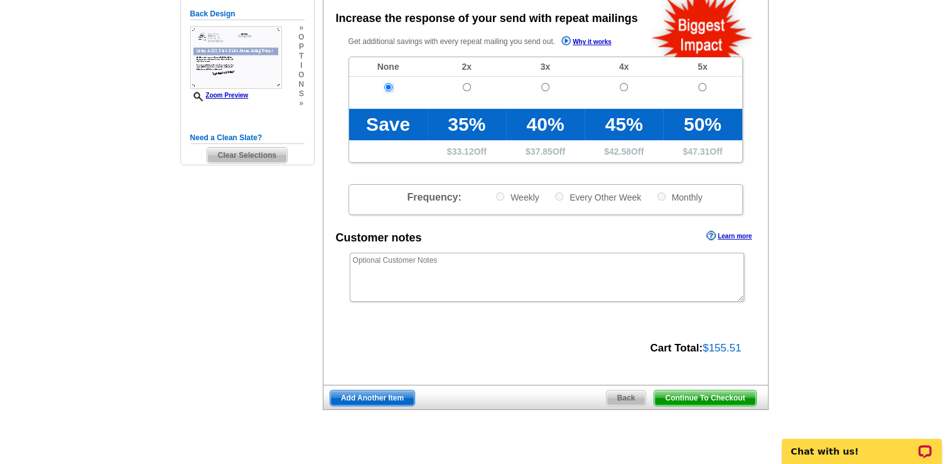
scroll to position [297, 0]
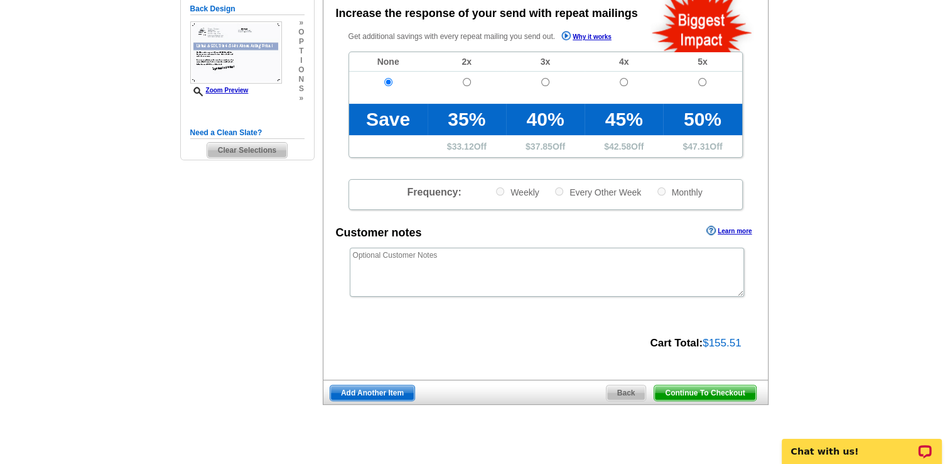
click at [701, 388] on span "Continue To Checkout" at bounding box center [705, 392] width 101 height 15
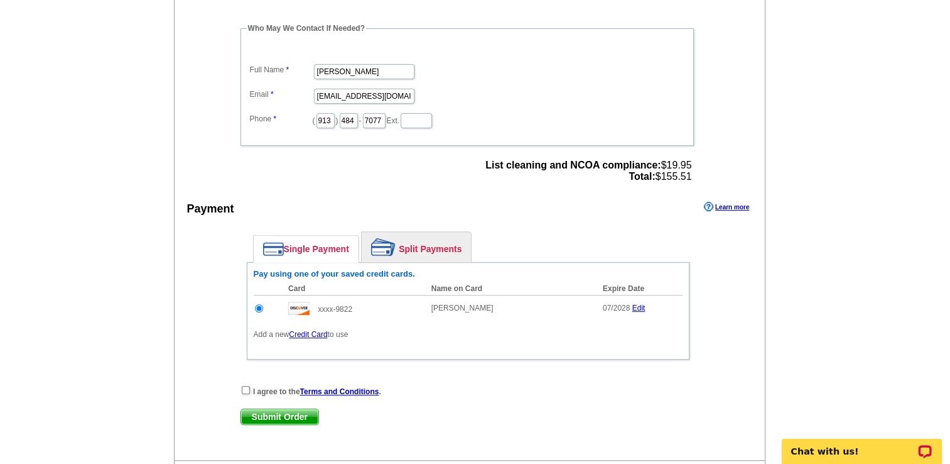
scroll to position [405, 0]
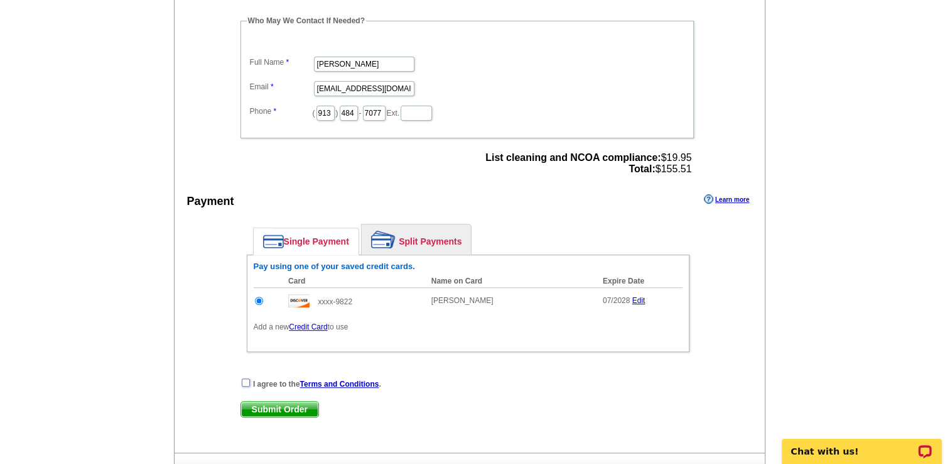
click at [243, 378] on input "checkbox" at bounding box center [246, 382] width 8 height 8
checkbox input "true"
click at [261, 401] on span "Submit Order" at bounding box center [279, 408] width 77 height 15
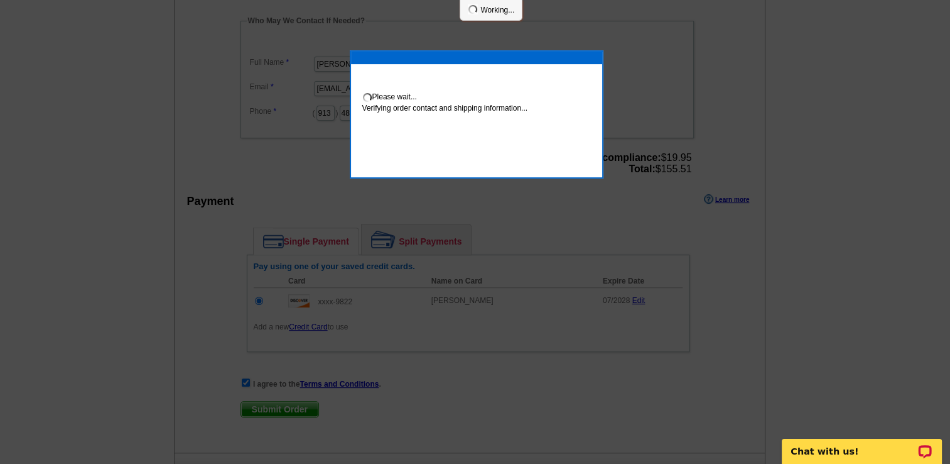
scroll to position [400, 0]
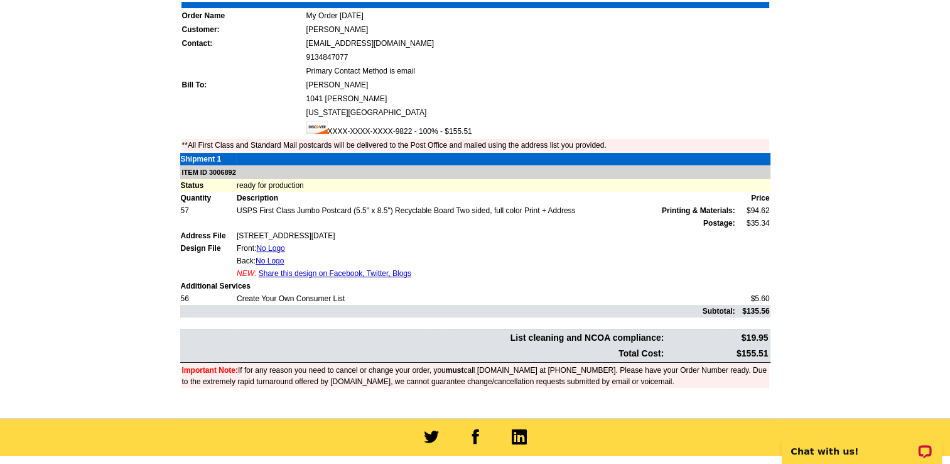
scroll to position [285, 0]
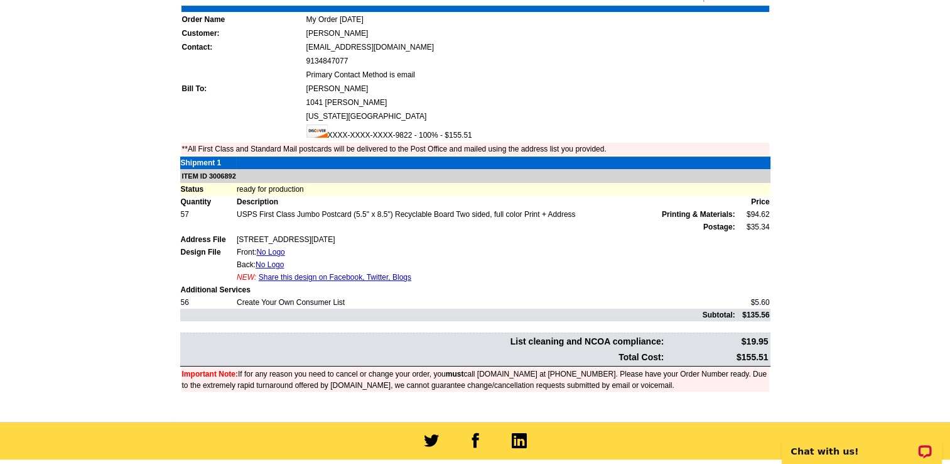
click at [339, 273] on link "Share this design on Facebook, Twitter, Blogs" at bounding box center [335, 277] width 153 height 9
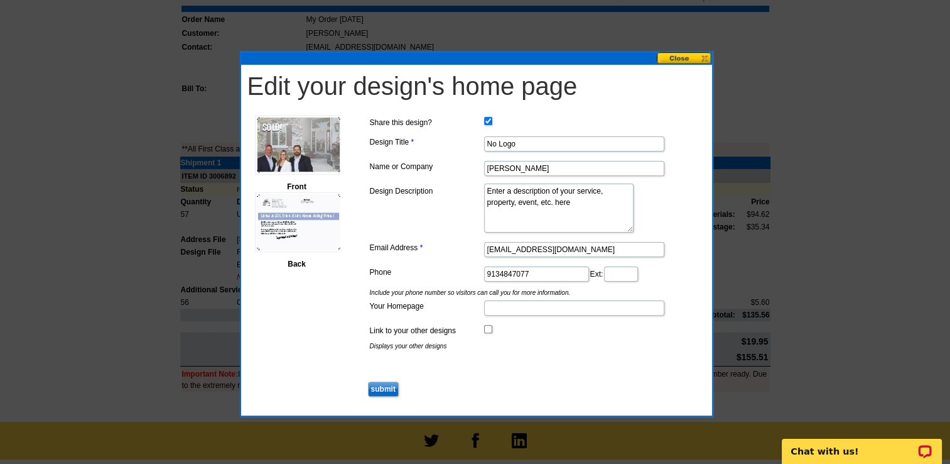
click at [683, 56] on button at bounding box center [684, 58] width 55 height 12
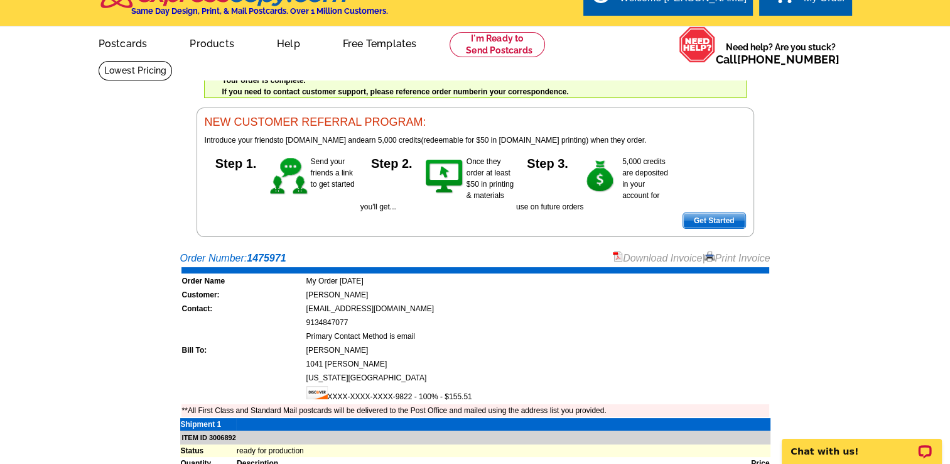
scroll to position [0, 0]
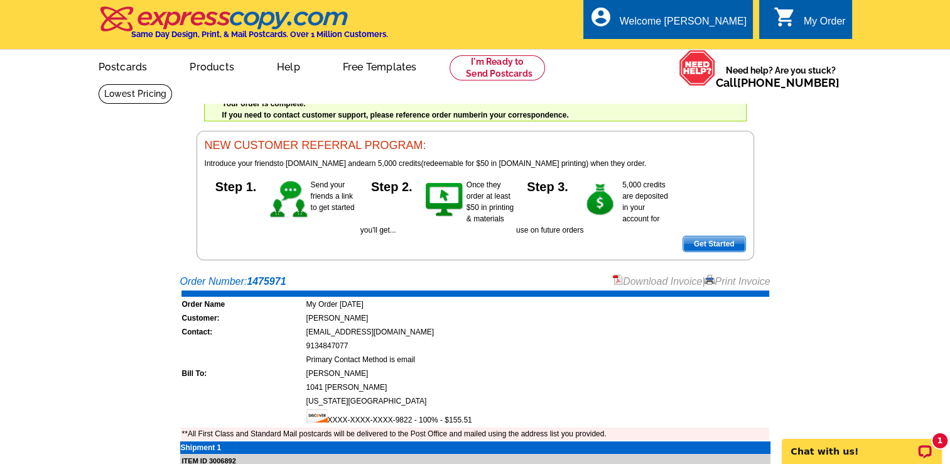
click at [815, 19] on div "My Order" at bounding box center [825, 25] width 42 height 18
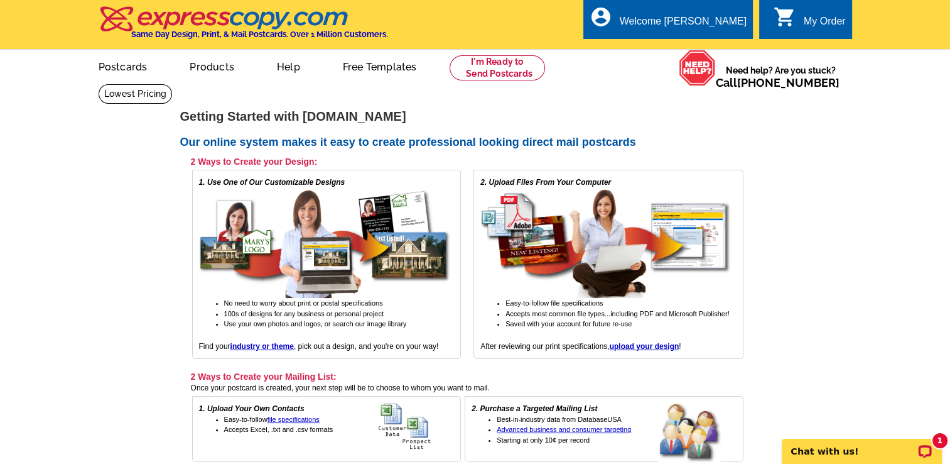
click at [814, 19] on div "My Order" at bounding box center [825, 25] width 42 height 18
click at [701, 49] on link "My Account" at bounding box center [715, 48] width 54 height 11
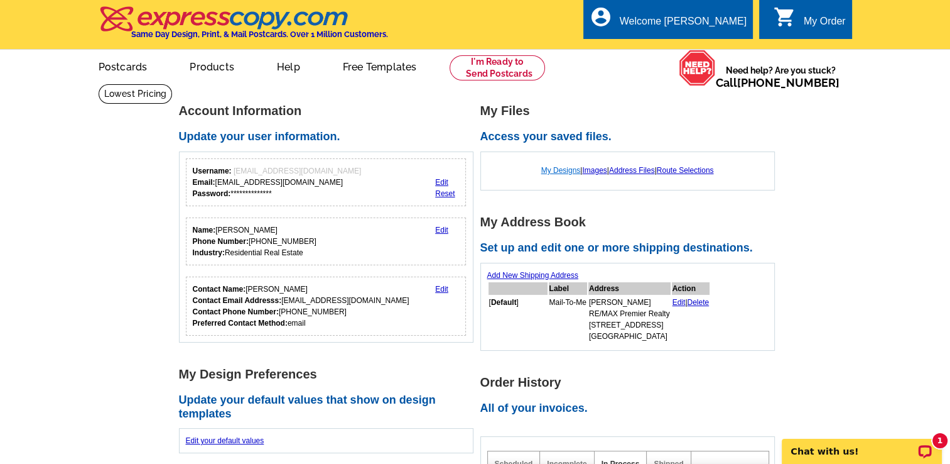
click at [546, 170] on link "My Designs" at bounding box center [561, 170] width 40 height 9
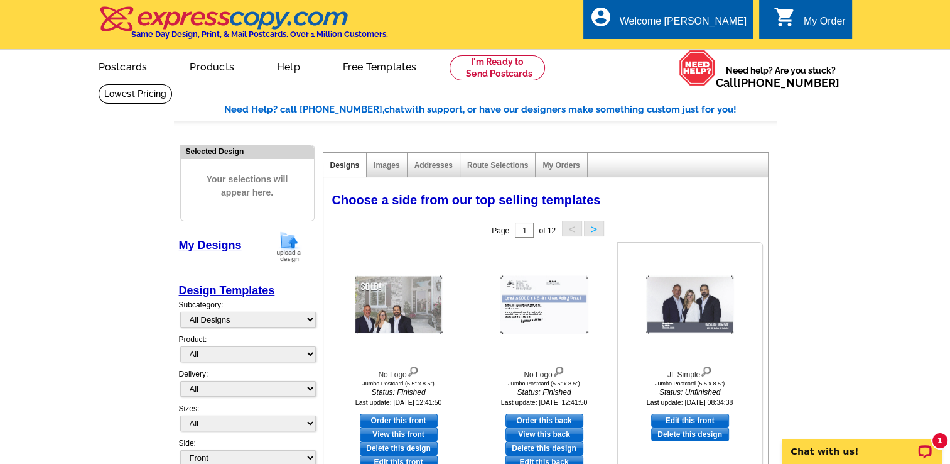
click at [710, 436] on link "Delete this design" at bounding box center [690, 434] width 78 height 14
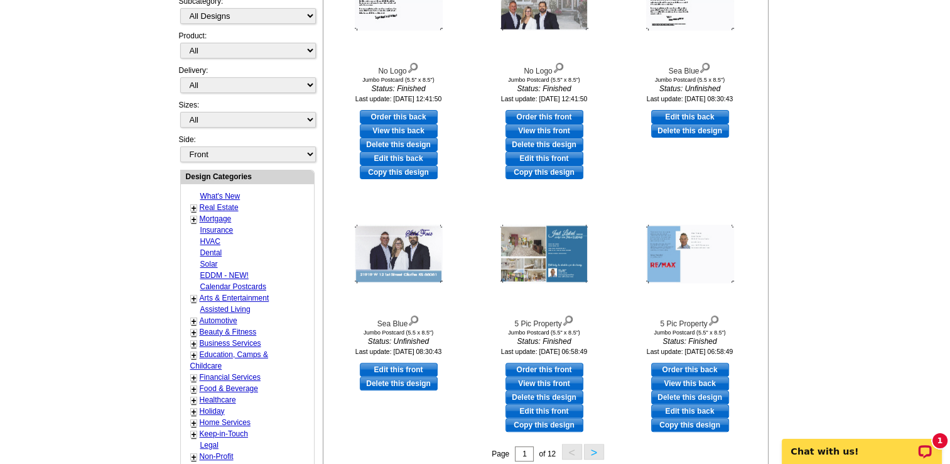
scroll to position [312, 0]
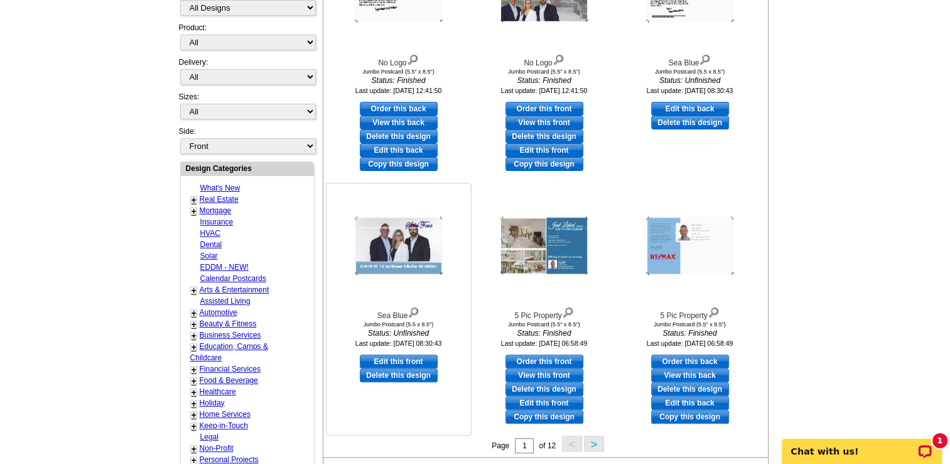
click at [389, 376] on link "Delete this design" at bounding box center [399, 375] width 78 height 14
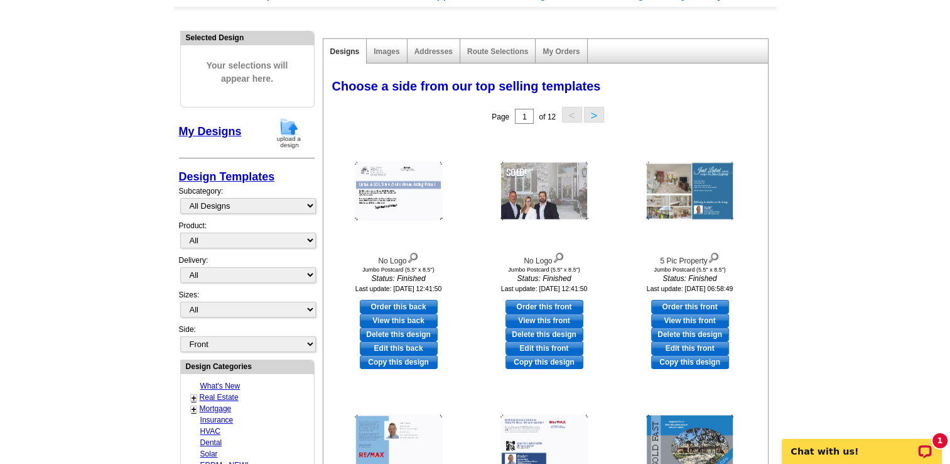
scroll to position [124, 0]
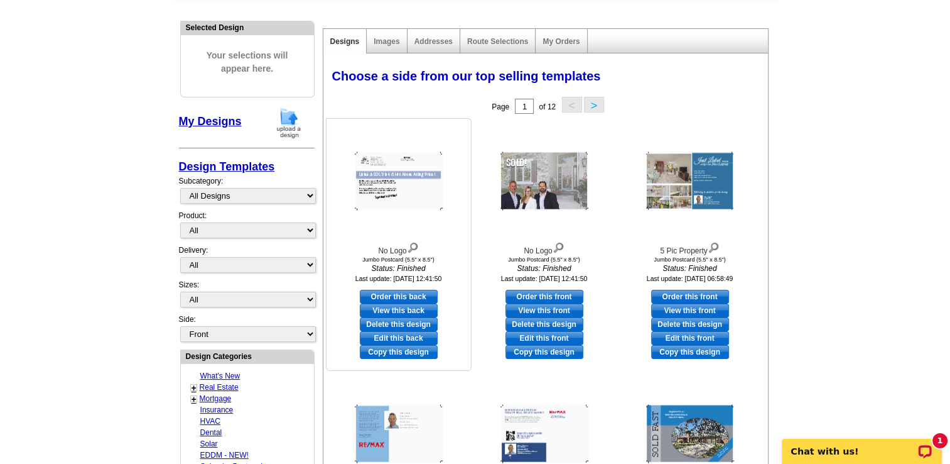
click at [396, 308] on link "View this back" at bounding box center [399, 310] width 78 height 14
